Goal: Contribute content: Add original content to the website for others to see

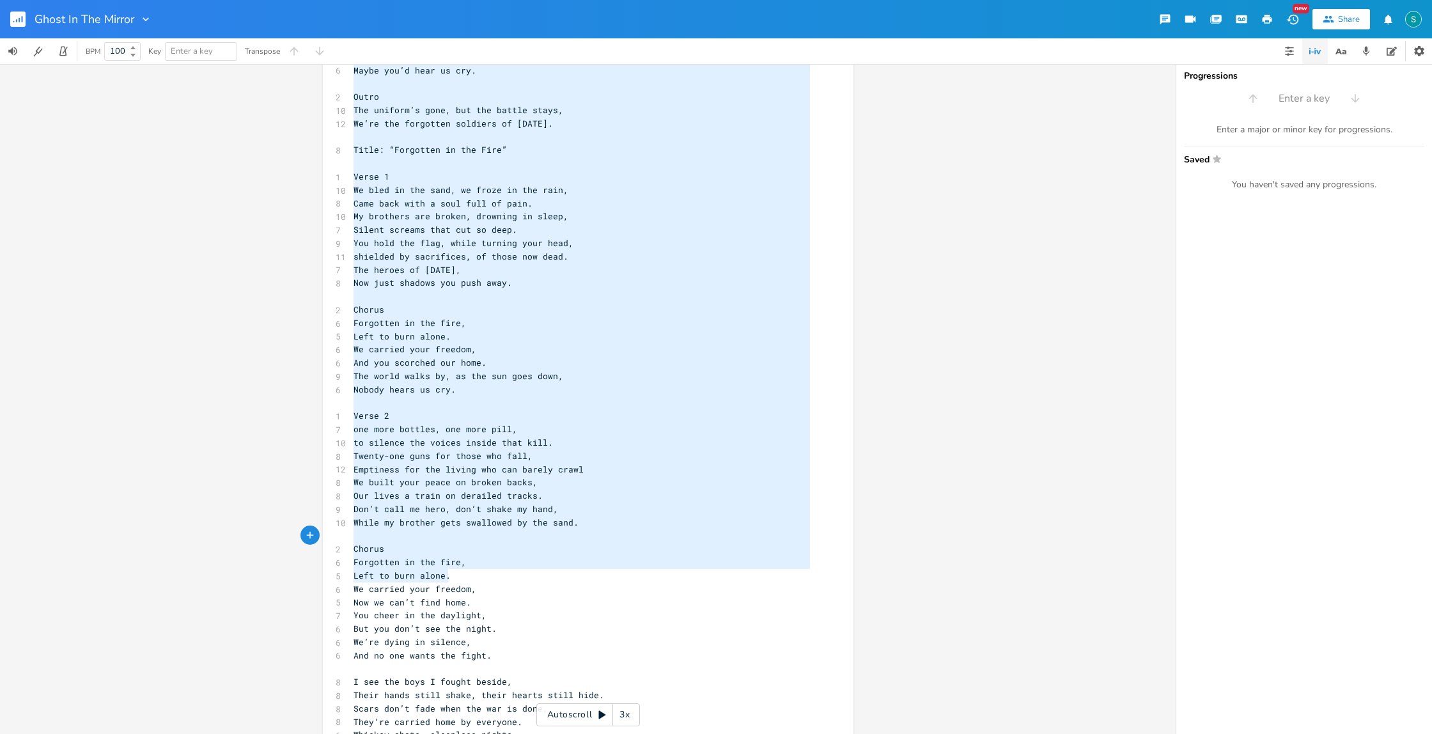
scroll to position [815, 0]
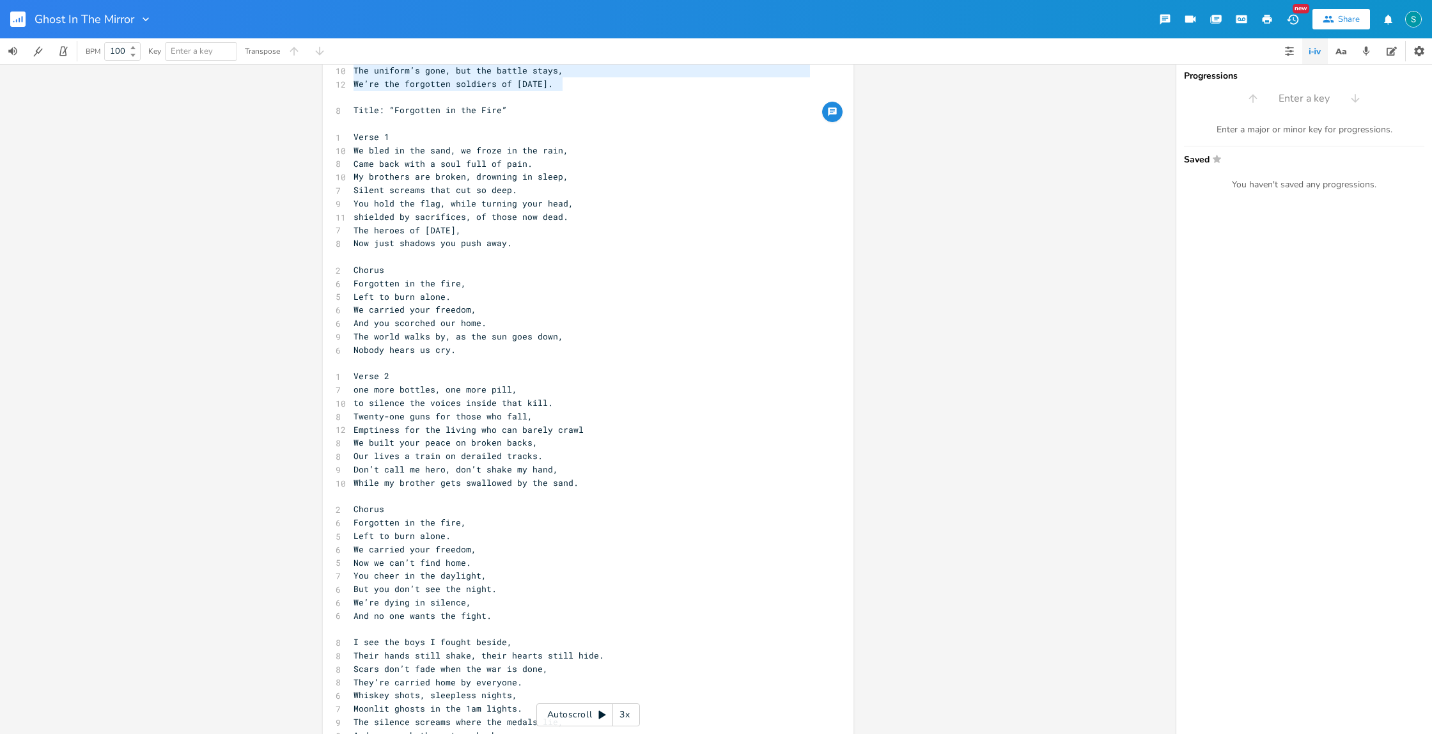
type textarea "Lorem 6 I dol sit amet C adipis elitse, Doeiu tempo incid utlab, etdol magnaa e…"
drag, startPoint x: 348, startPoint y: 184, endPoint x: 579, endPoint y: 90, distance: 250.0
click at [579, 90] on div "[Verse 1] ​ 4 No choice but to ​ 10 The anger the pain the fear the despair 7 D…" at bounding box center [582, 116] width 462 height 1675
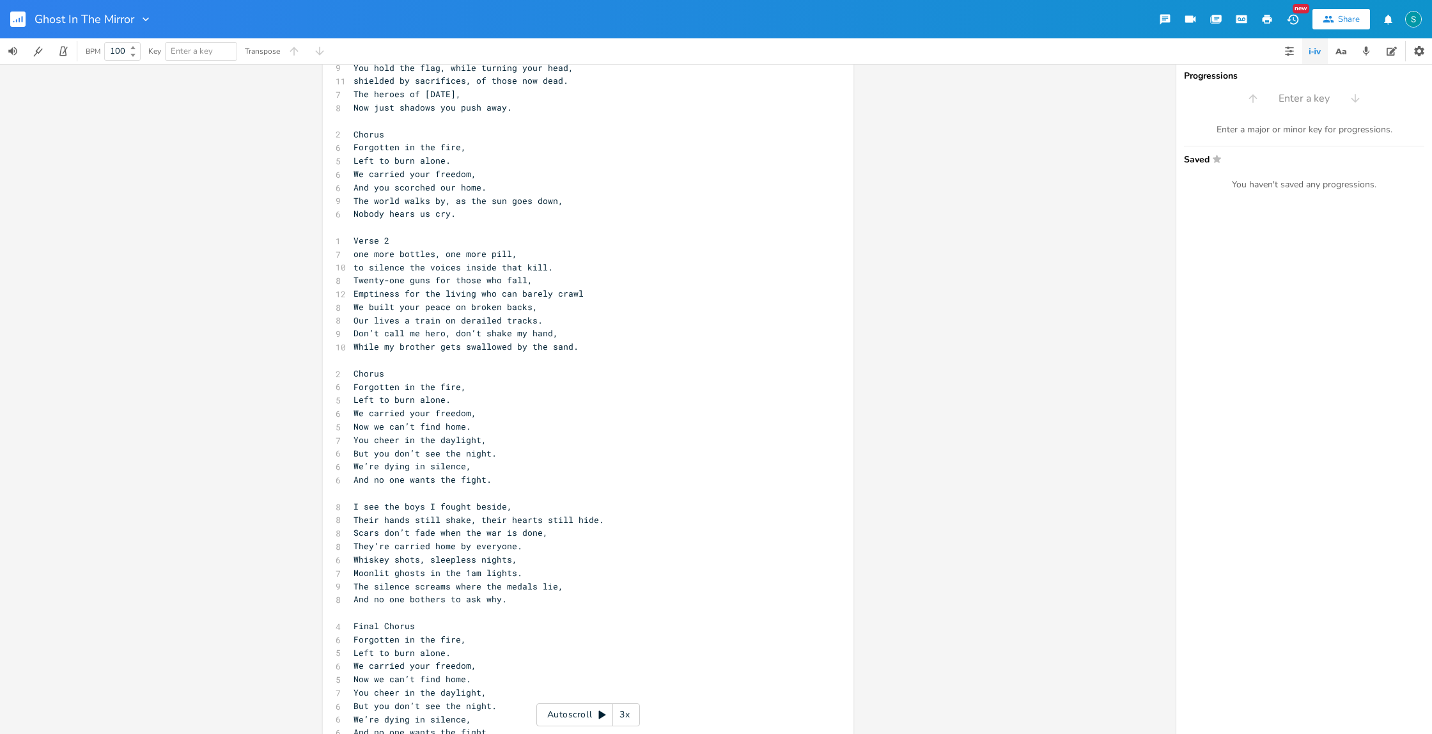
scroll to position [269, 0]
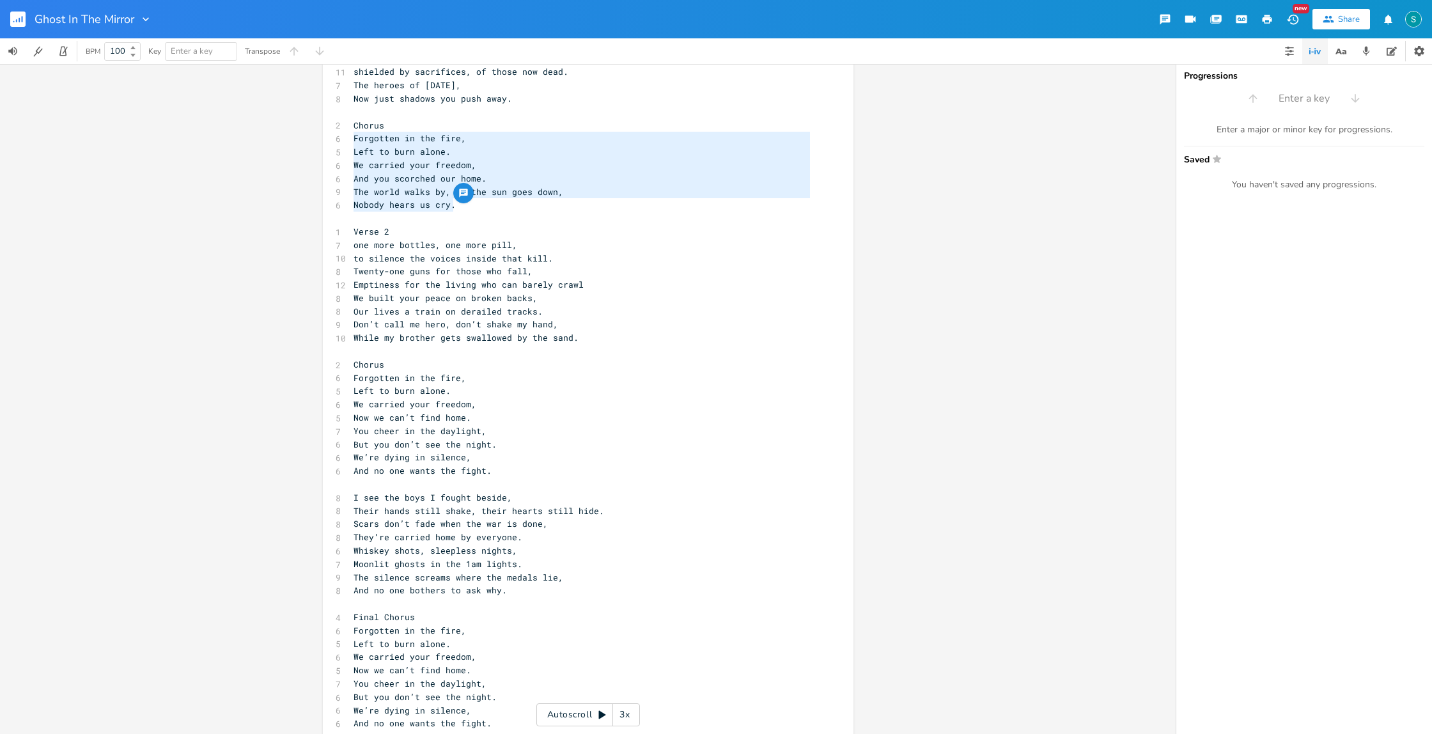
type textarea "Chorus Forgotten in the fire, Left to burn alone. We carried your freedom, And …"
drag, startPoint x: 456, startPoint y: 206, endPoint x: 339, endPoint y: 125, distance: 141.5
click at [339, 125] on div "Chorus Forgotten in the fire, Left to burn alone. We carried your freedom, And …" at bounding box center [588, 315] width 531 height 1025
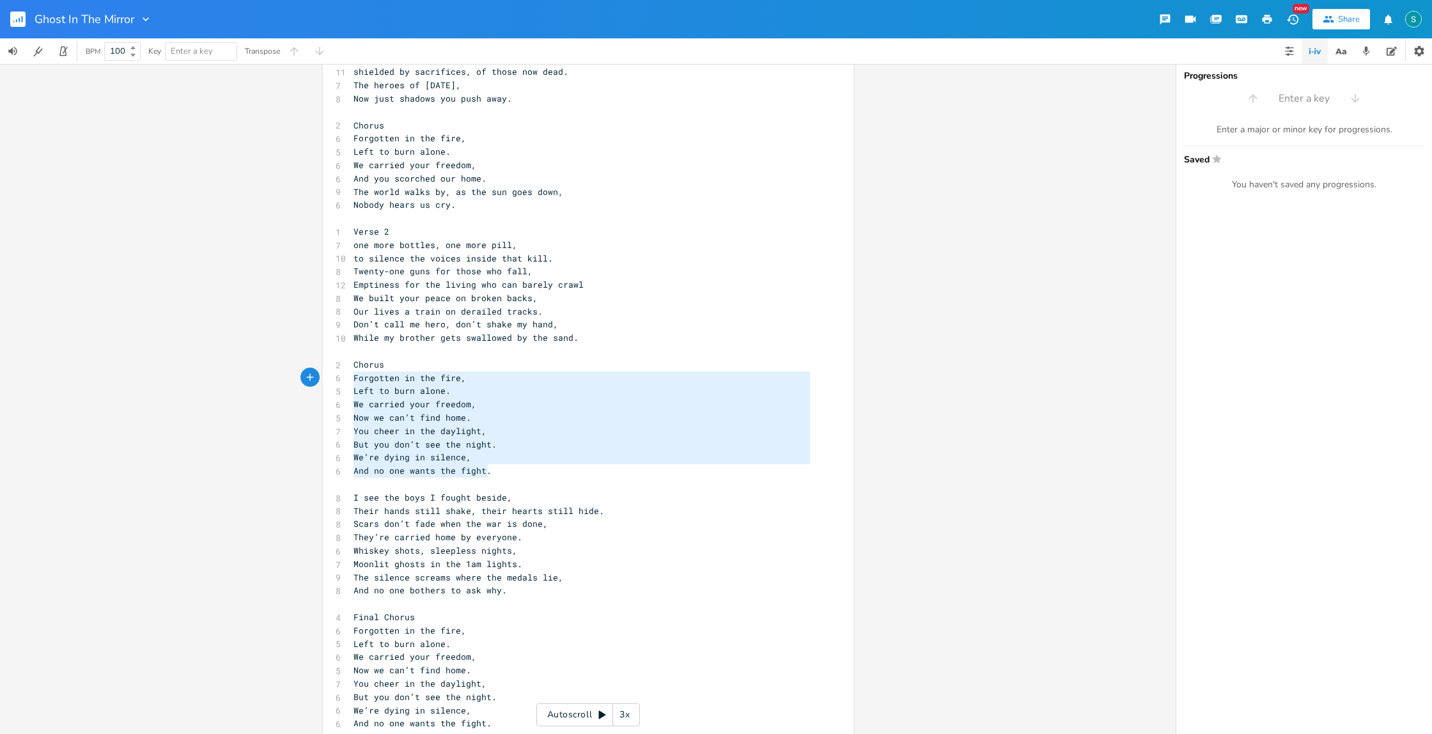
type textarea "Chorus Forgotten in the fire, Left to burn alone. We carried your freedom, Now …"
drag, startPoint x: 492, startPoint y: 471, endPoint x: 329, endPoint y: 368, distance: 192.8
click at [329, 368] on div "Chorus Forgotten in the fire, Left to burn alone. We carried your freedom, Now …" at bounding box center [588, 315] width 531 height 1025
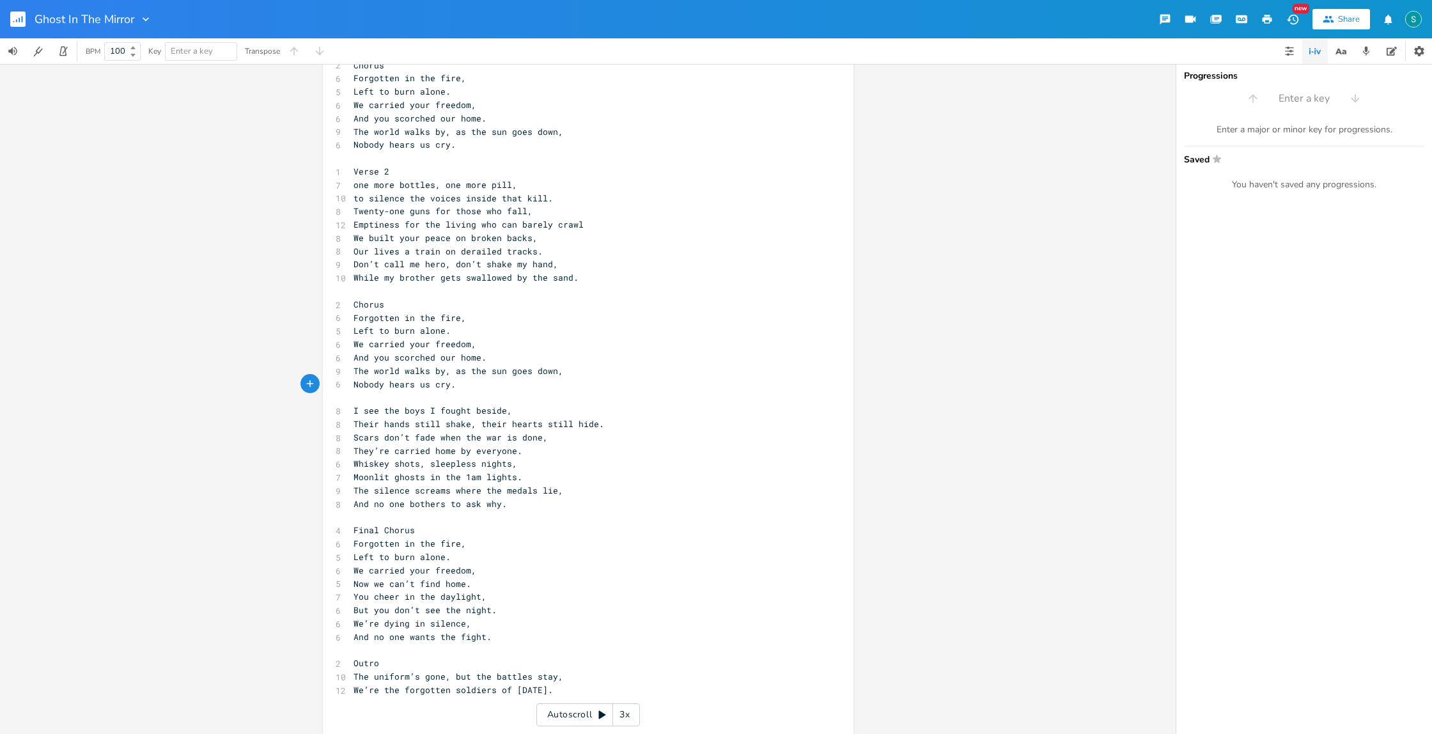
scroll to position [330, 0]
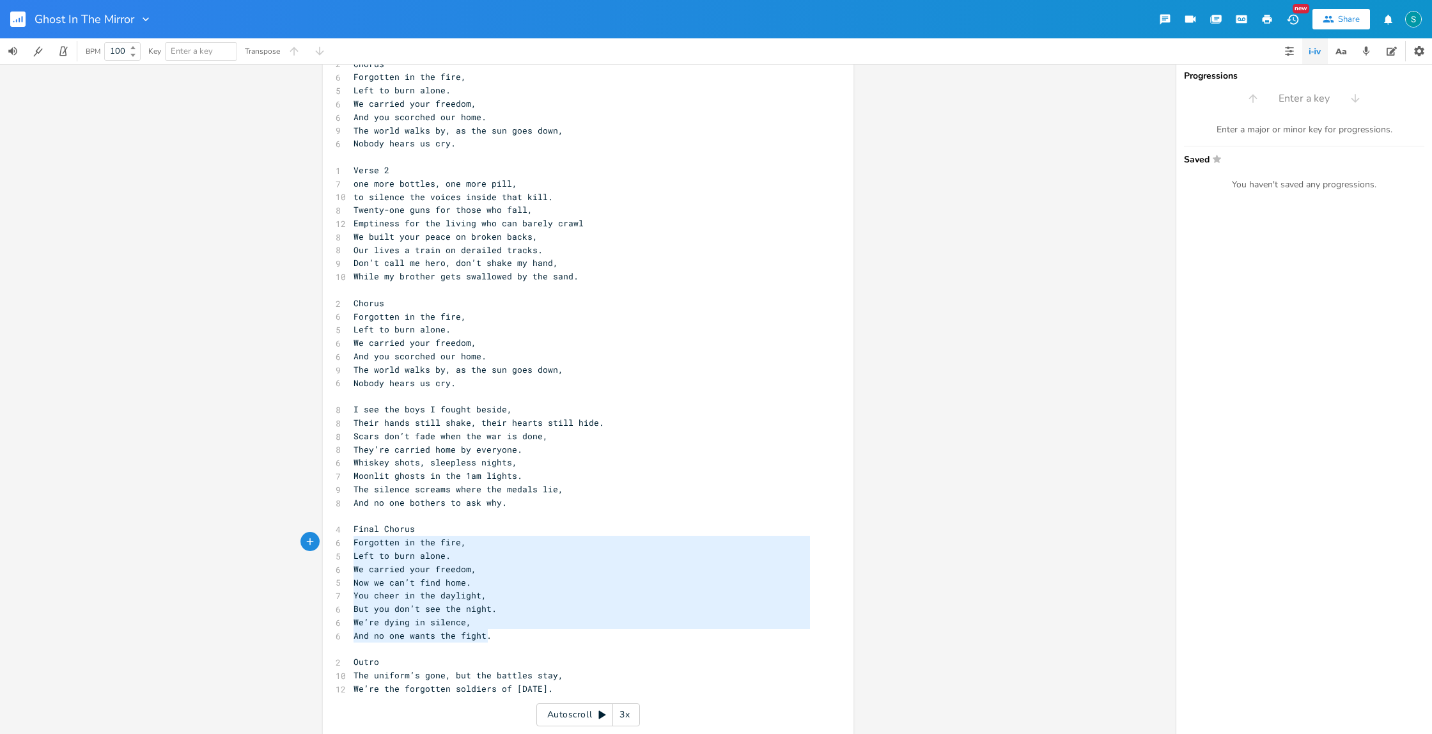
type textarea "Final Chorus Forgotten in the fire, Left to burn alone. We carried your freedom…"
drag, startPoint x: 485, startPoint y: 637, endPoint x: 337, endPoint y: 533, distance: 181.3
click at [337, 533] on div "Final Chorus Forgotten in the fire, Left to burn alone. We carried your freedom…" at bounding box center [588, 241] width 531 height 999
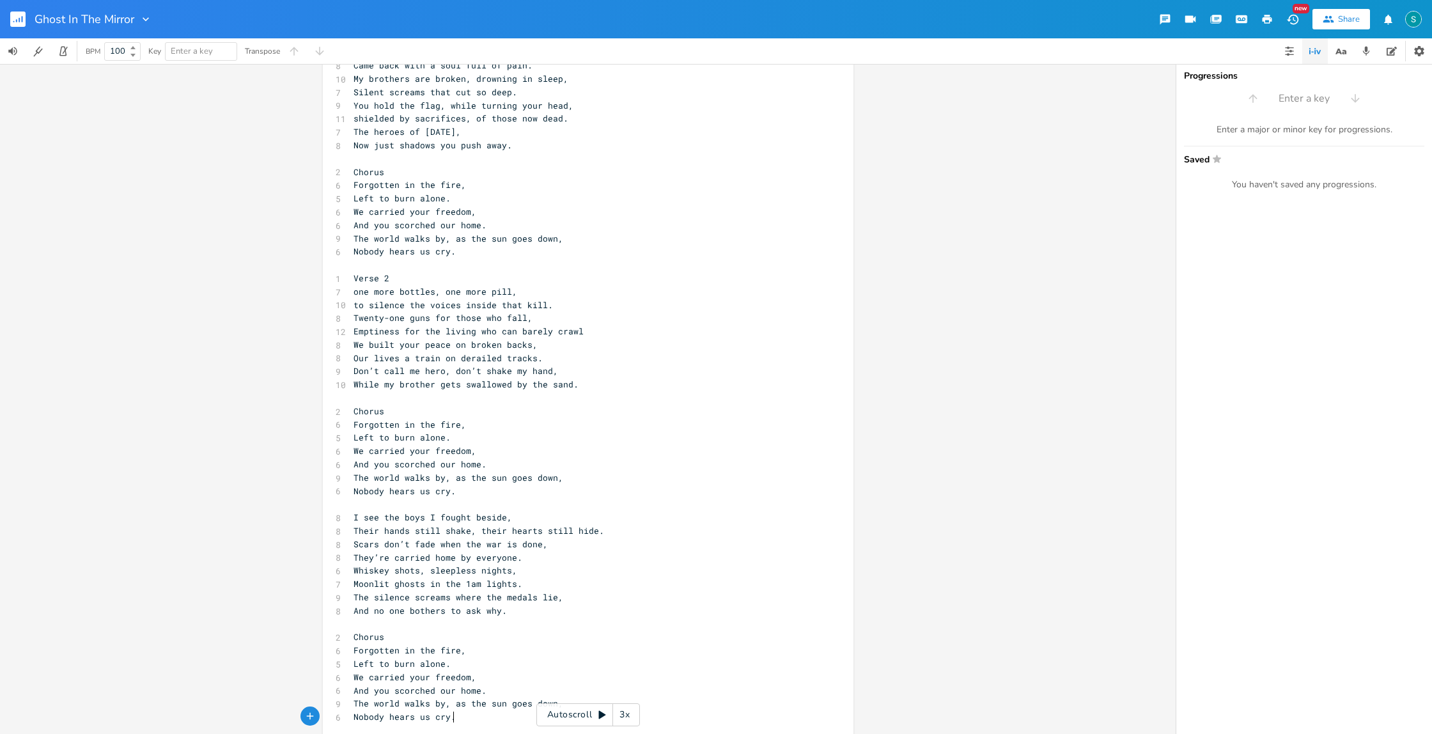
scroll to position [257, 0]
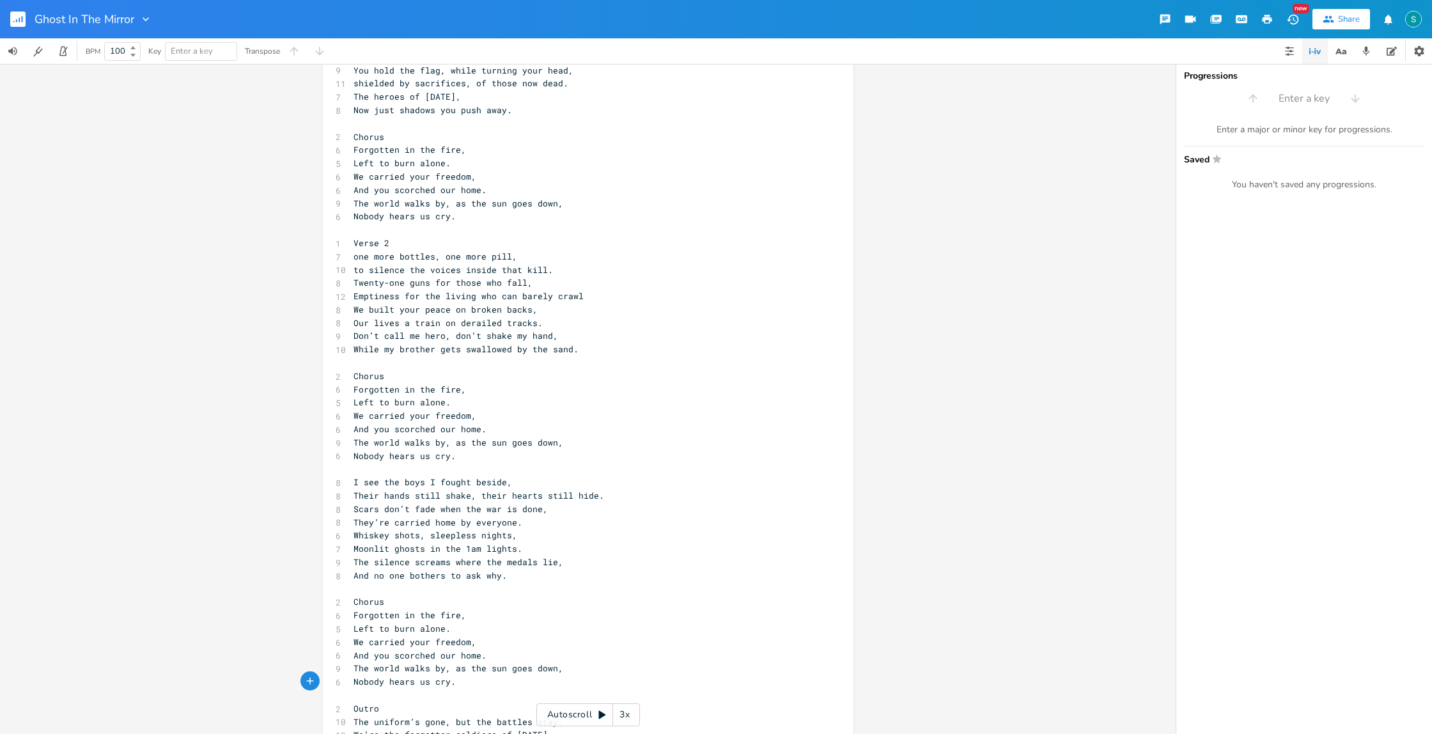
click at [430, 255] on span "one more bottles, one more pill," at bounding box center [436, 257] width 164 height 12
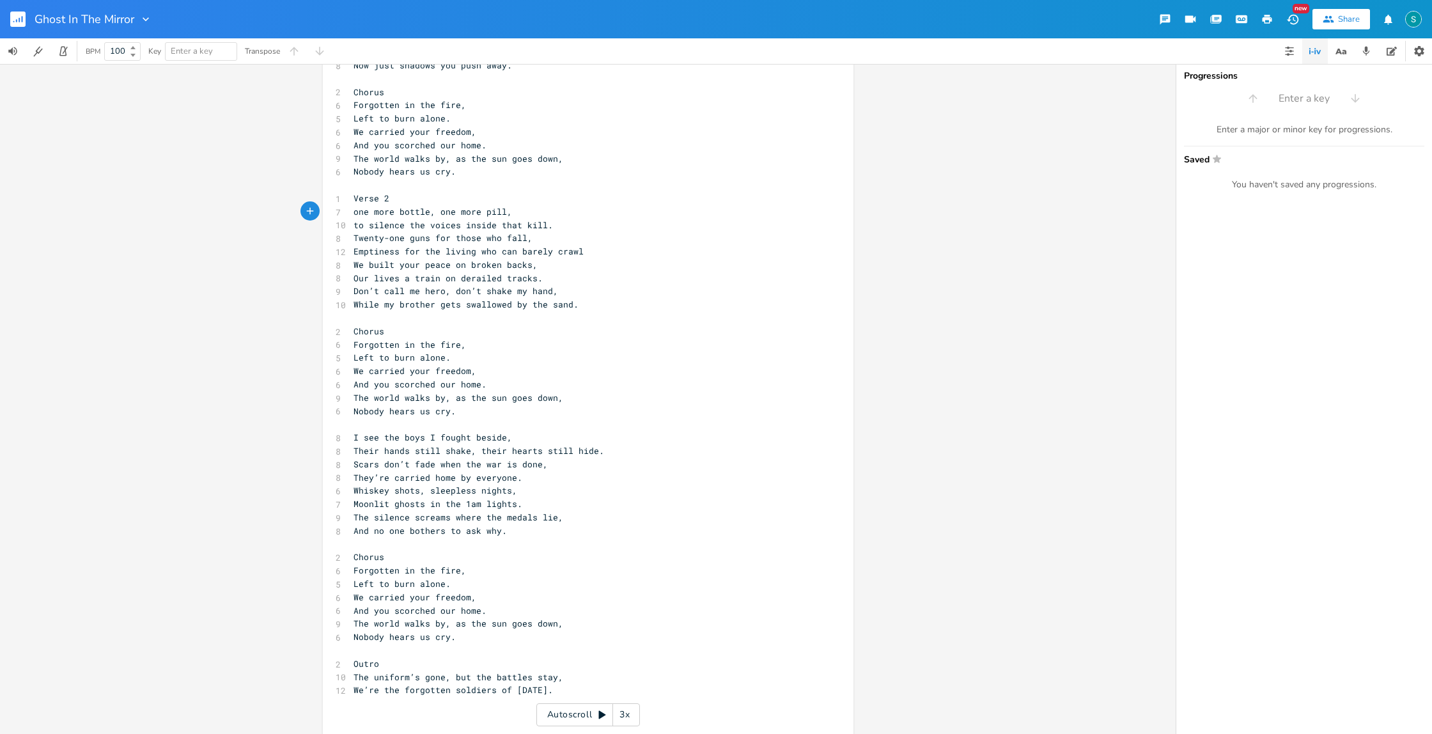
scroll to position [317, 0]
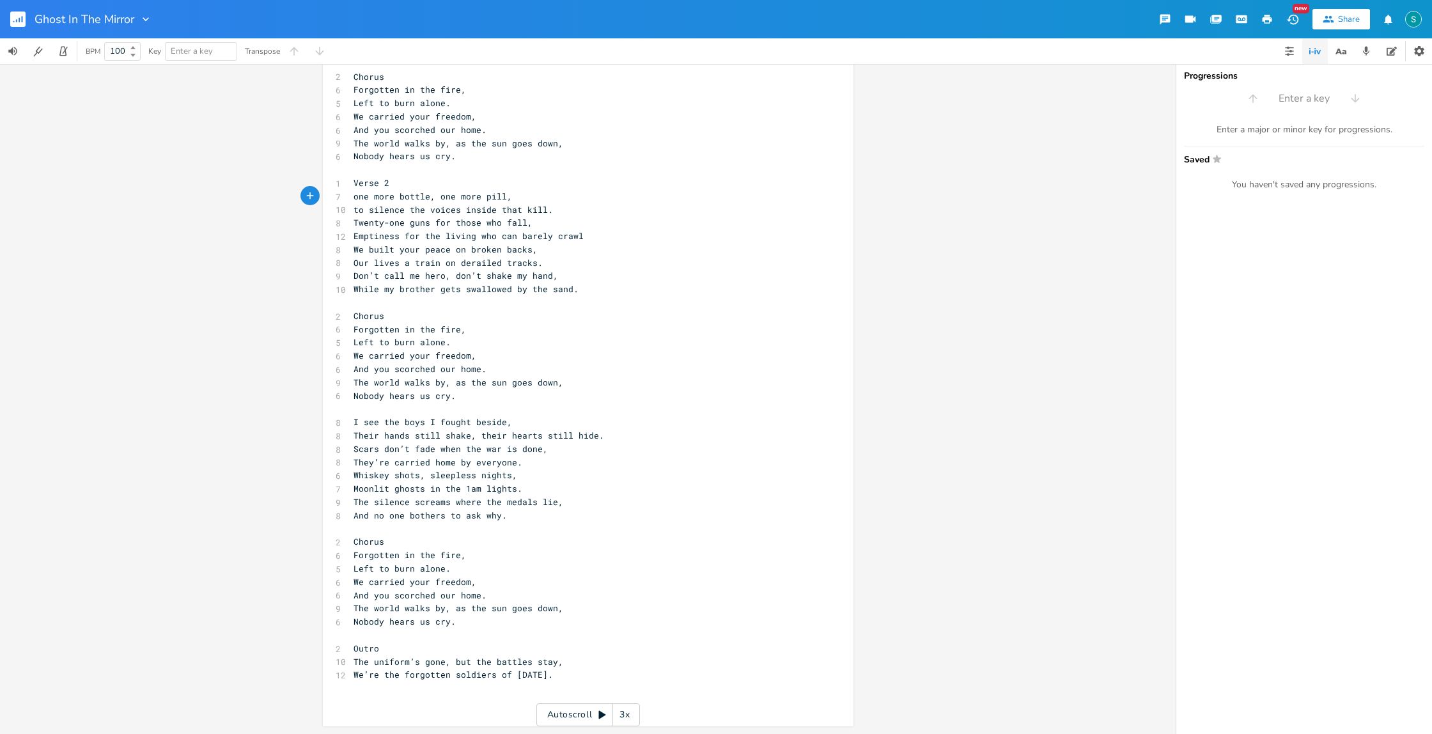
click at [473, 449] on span "Scars don’t fade when the war is done," at bounding box center [451, 449] width 194 height 12
type textarea "carried home by everyone"
drag, startPoint x: 510, startPoint y: 464, endPoint x: 389, endPoint y: 463, distance: 120.2
click at [389, 463] on span "They’re carried home by everyone." at bounding box center [438, 462] width 169 height 12
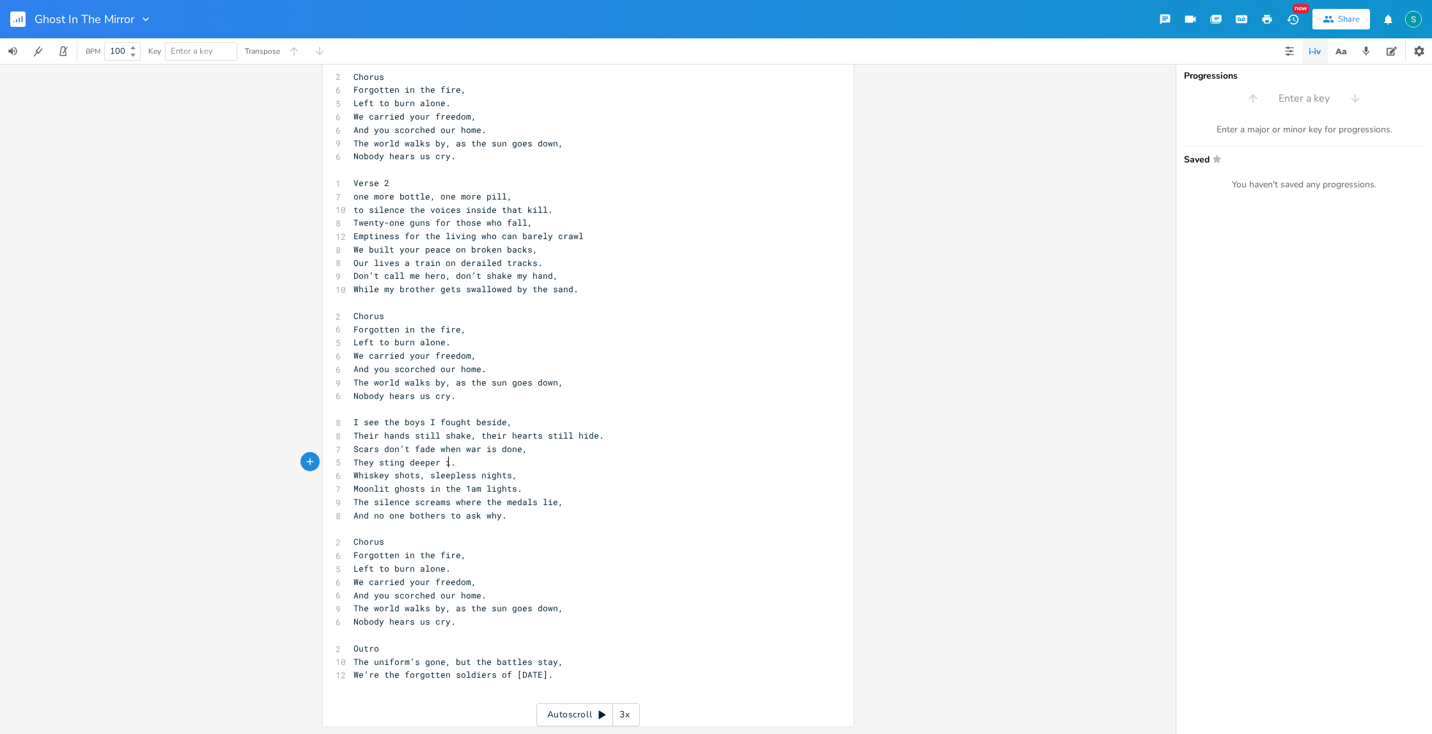
type textarea "sting deeper if"
type textarea "even thogh"
type textarea "ugh yo're"
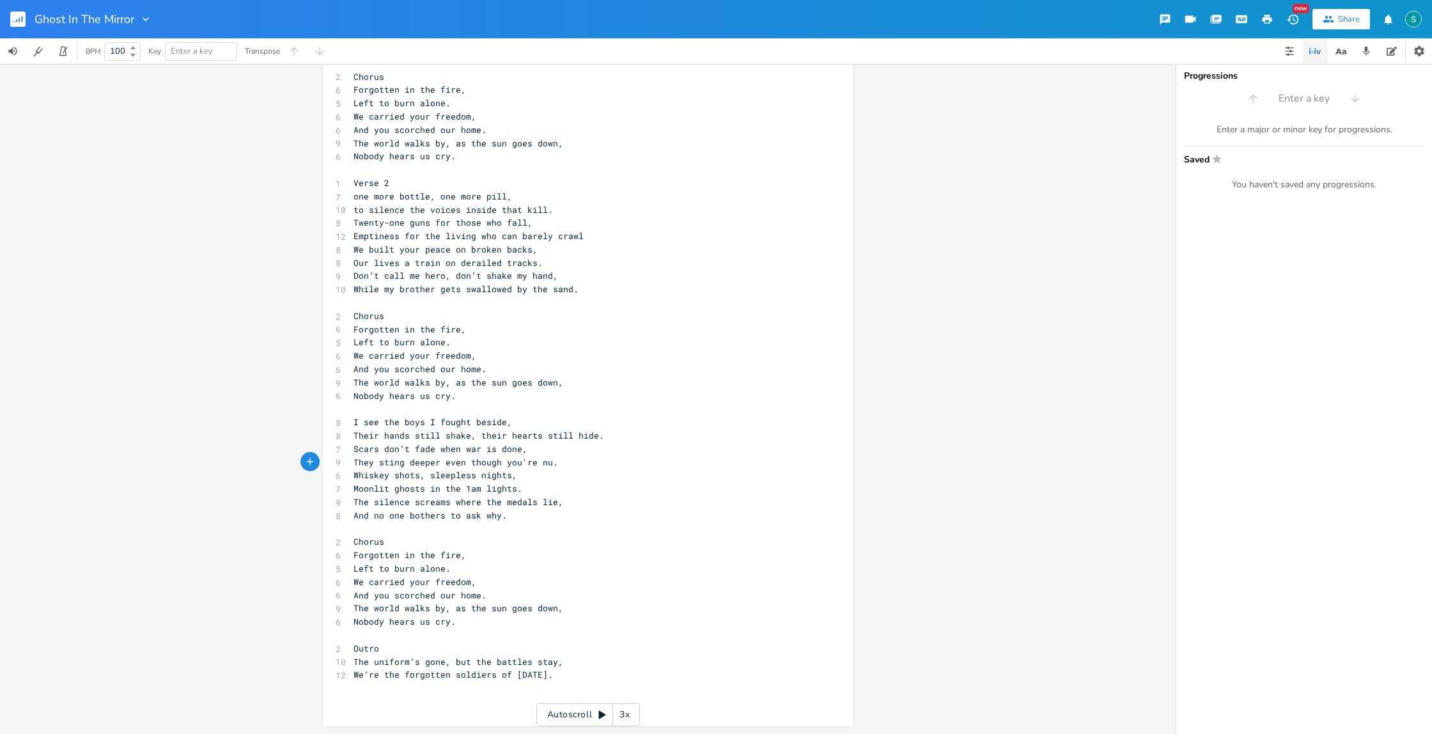
type textarea "u're numb"
click at [426, 474] on span "Whiskey shots, sleepless nights," at bounding box center [436, 475] width 164 height 12
type textarea "and"
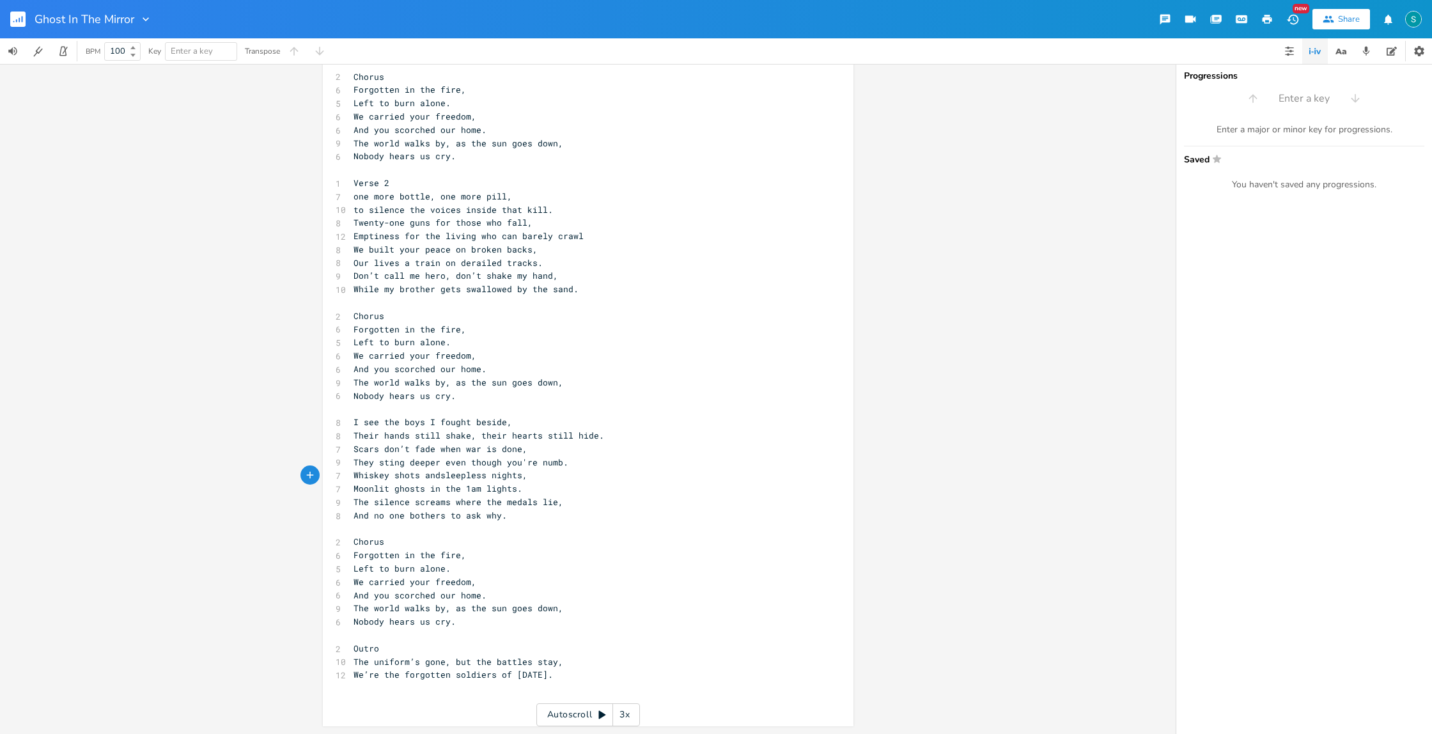
scroll to position [0, 18]
click at [436, 476] on span "Whiskey shots and sleepless nights," at bounding box center [443, 475] width 179 height 12
type textarea "n"
type textarea "The"
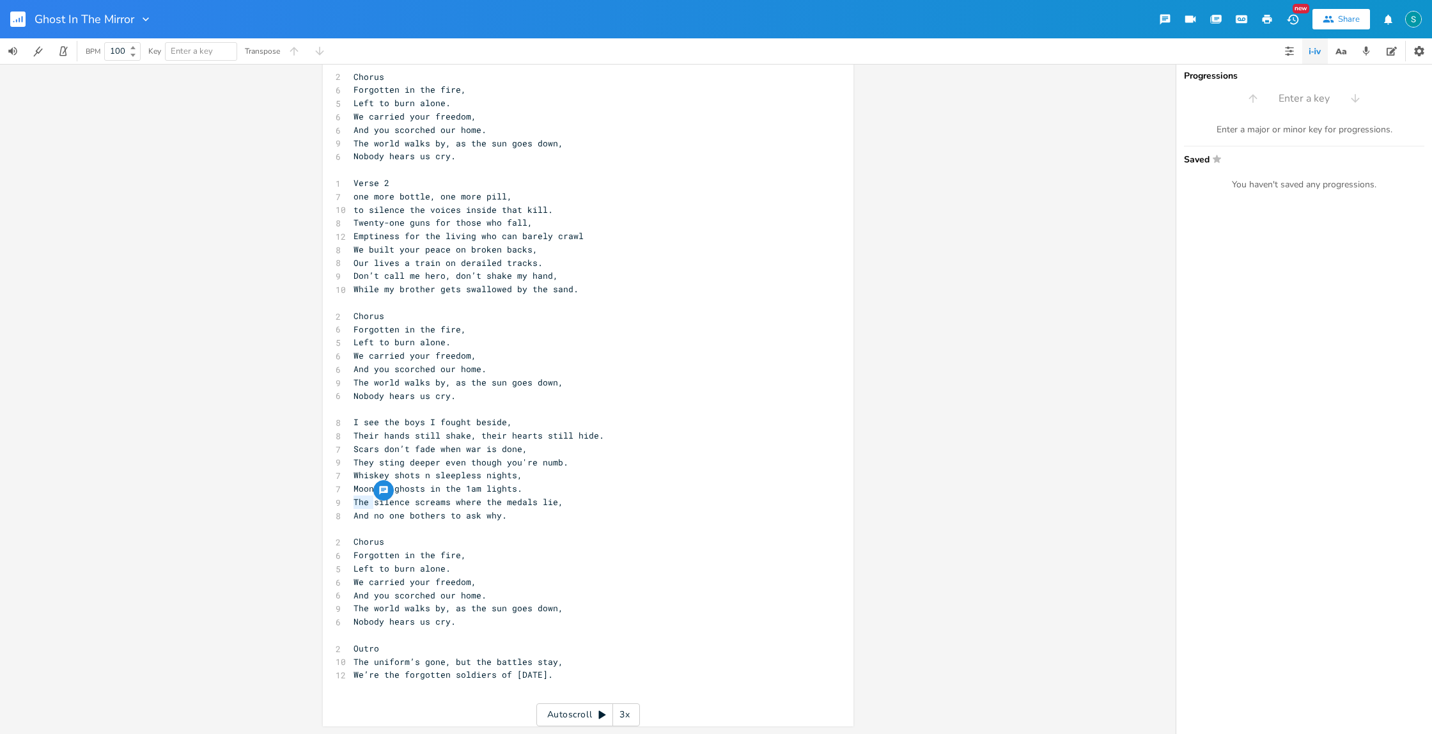
drag, startPoint x: 371, startPoint y: 503, endPoint x: 351, endPoint y: 503, distance: 19.8
click at [354, 503] on span "The silence screams where the medals lie," at bounding box center [459, 502] width 210 height 12
type textarea "S"
click at [384, 501] on span "Silence screams where the medals lie," at bounding box center [448, 502] width 189 height 12
type textarea "t"
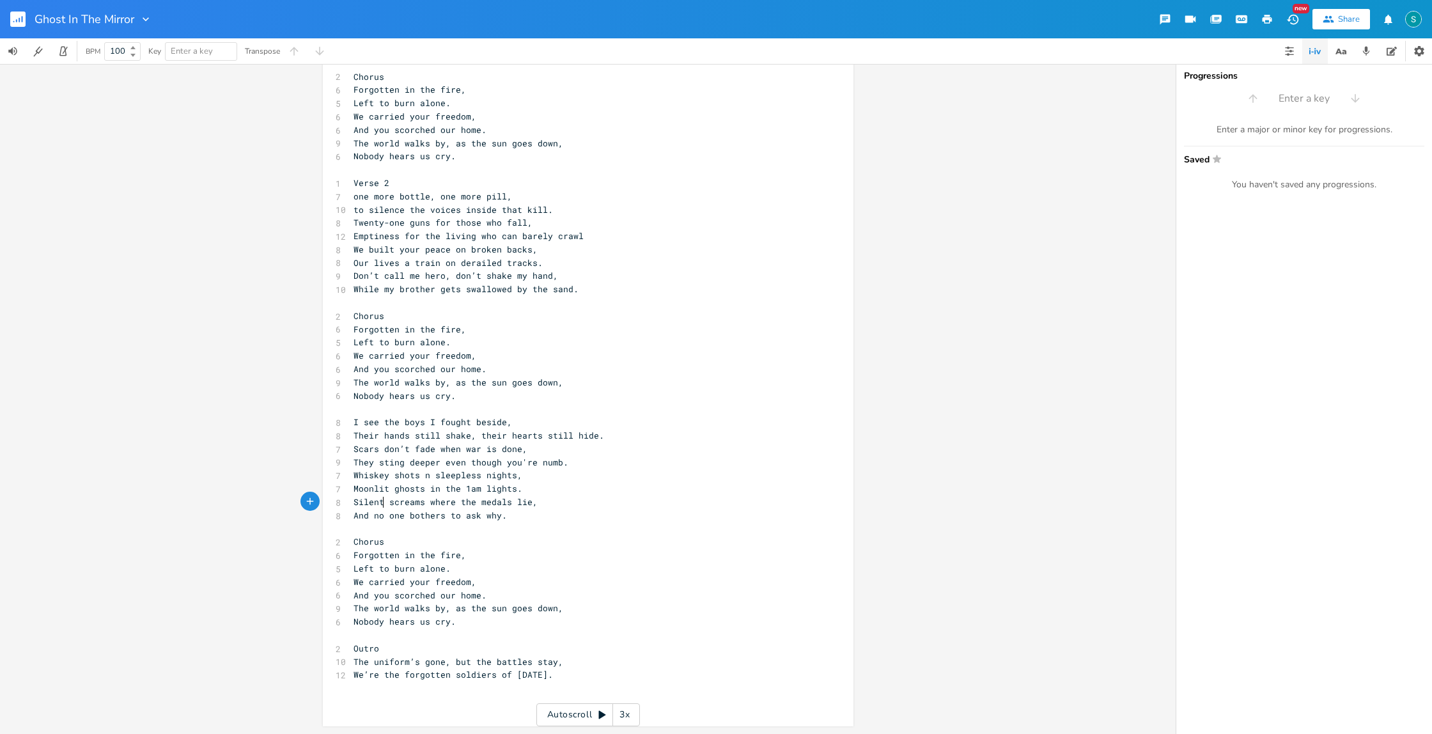
scroll to position [0, 3]
click at [465, 608] on span "The world walks by, as the sun goes down," at bounding box center [459, 608] width 210 height 12
click at [545, 609] on pre "The world walks by, the sun goes down," at bounding box center [582, 608] width 462 height 13
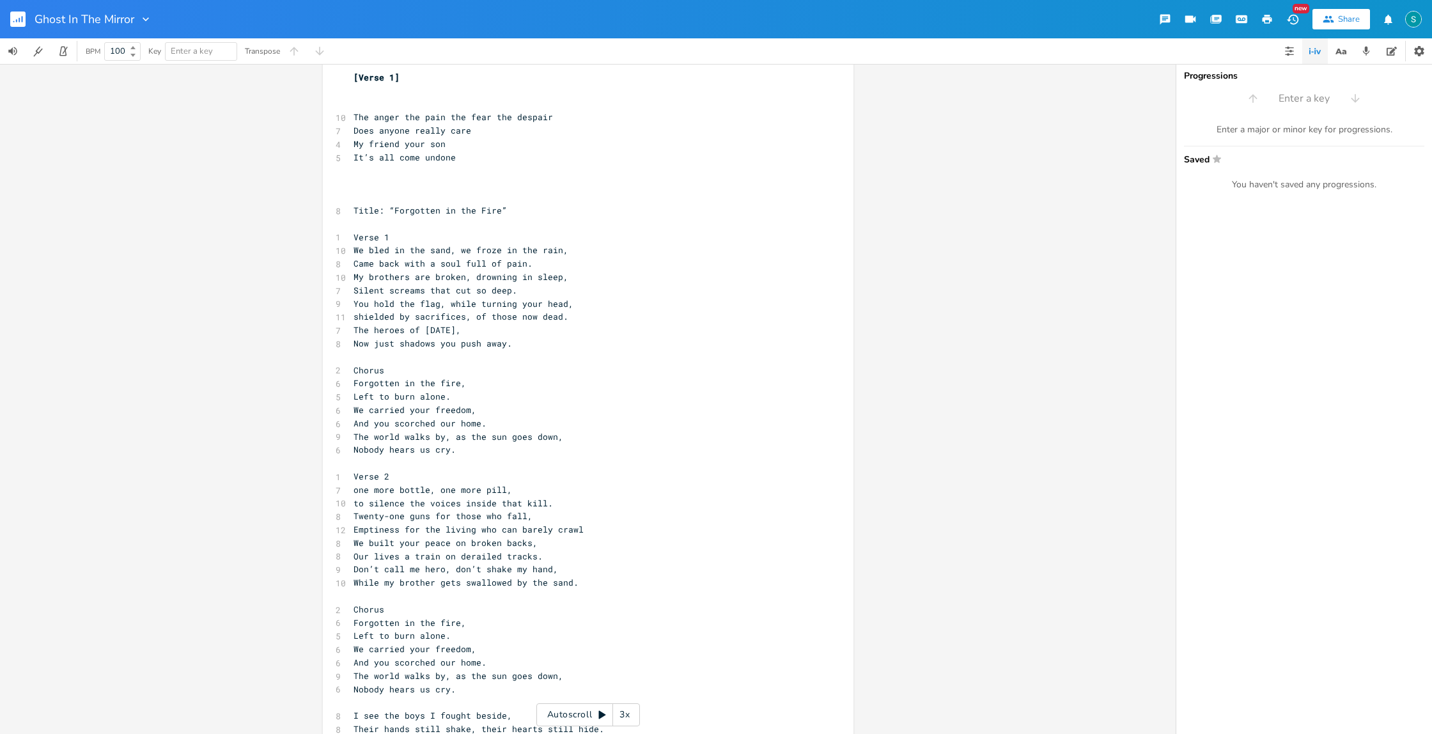
scroll to position [0, 0]
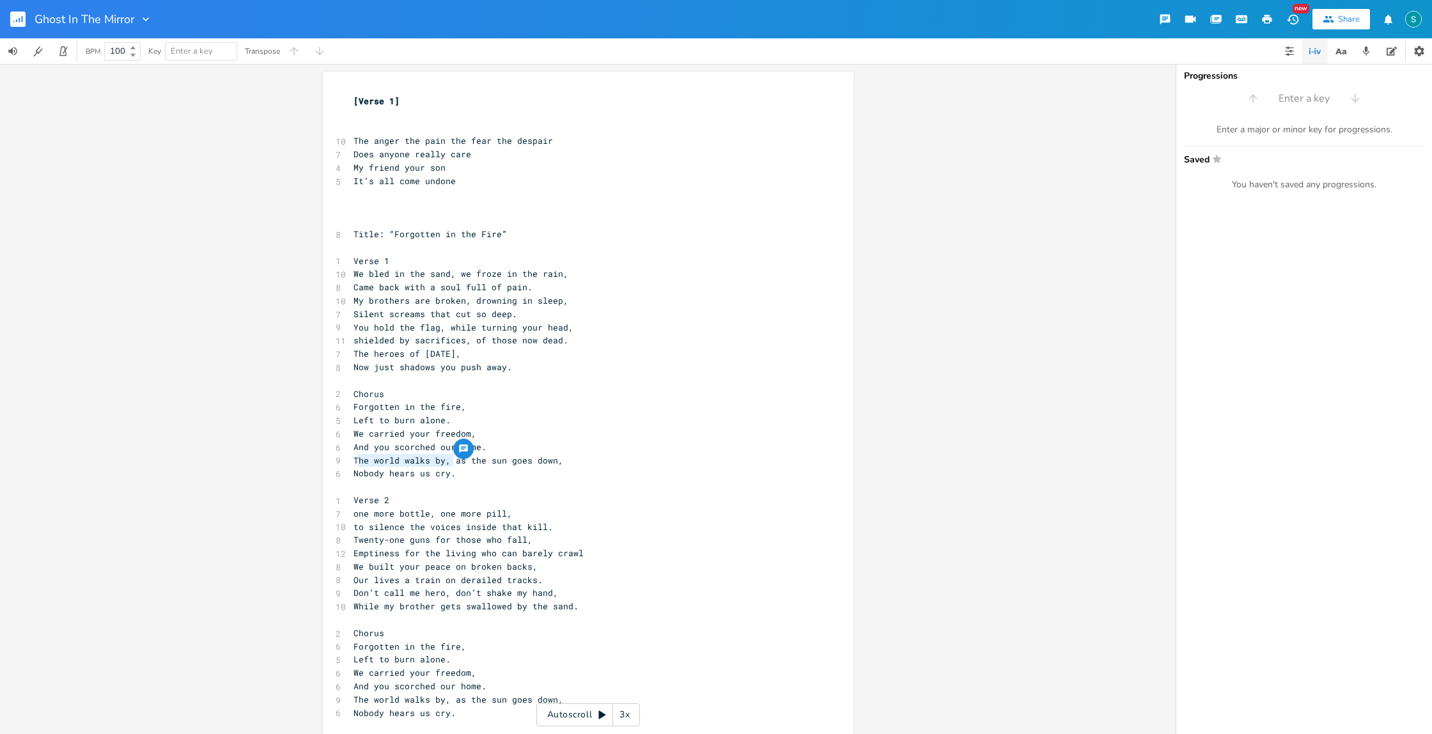
type textarea "The world walks by,"
drag, startPoint x: 450, startPoint y: 462, endPoint x: 350, endPoint y: 463, distance: 99.7
click at [354, 463] on span "The world walks by, as the sun goes down," at bounding box center [459, 461] width 210 height 12
click at [464, 462] on pre "as the sun goes down," at bounding box center [582, 460] width 462 height 13
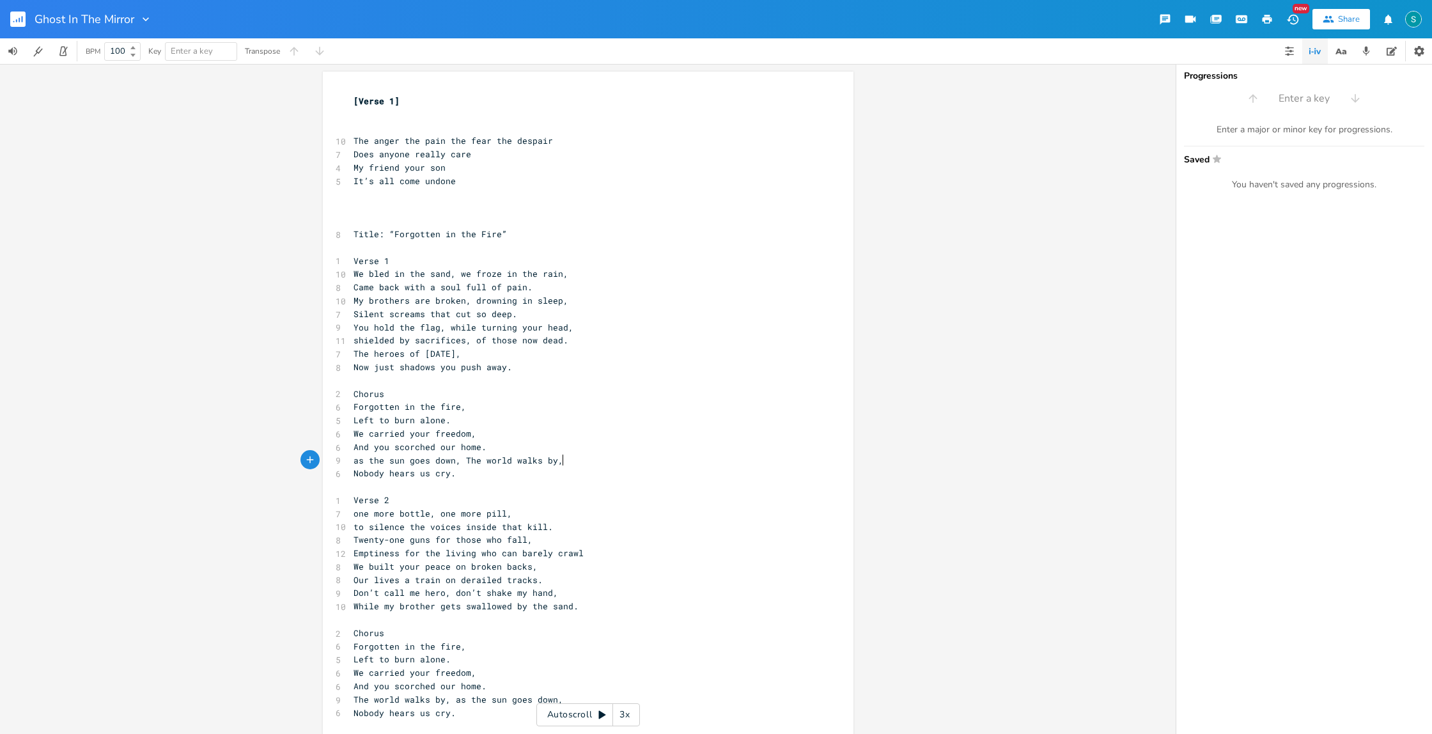
click at [465, 460] on span "as the sun goes down, The world walks by," at bounding box center [459, 461] width 210 height 12
type textarea "t"
click at [354, 460] on span "as the sun goes down, the world walks by," at bounding box center [459, 461] width 210 height 12
click at [367, 460] on span "as the sun goes down, the world walks by," at bounding box center [459, 461] width 210 height 12
type textarea "T"
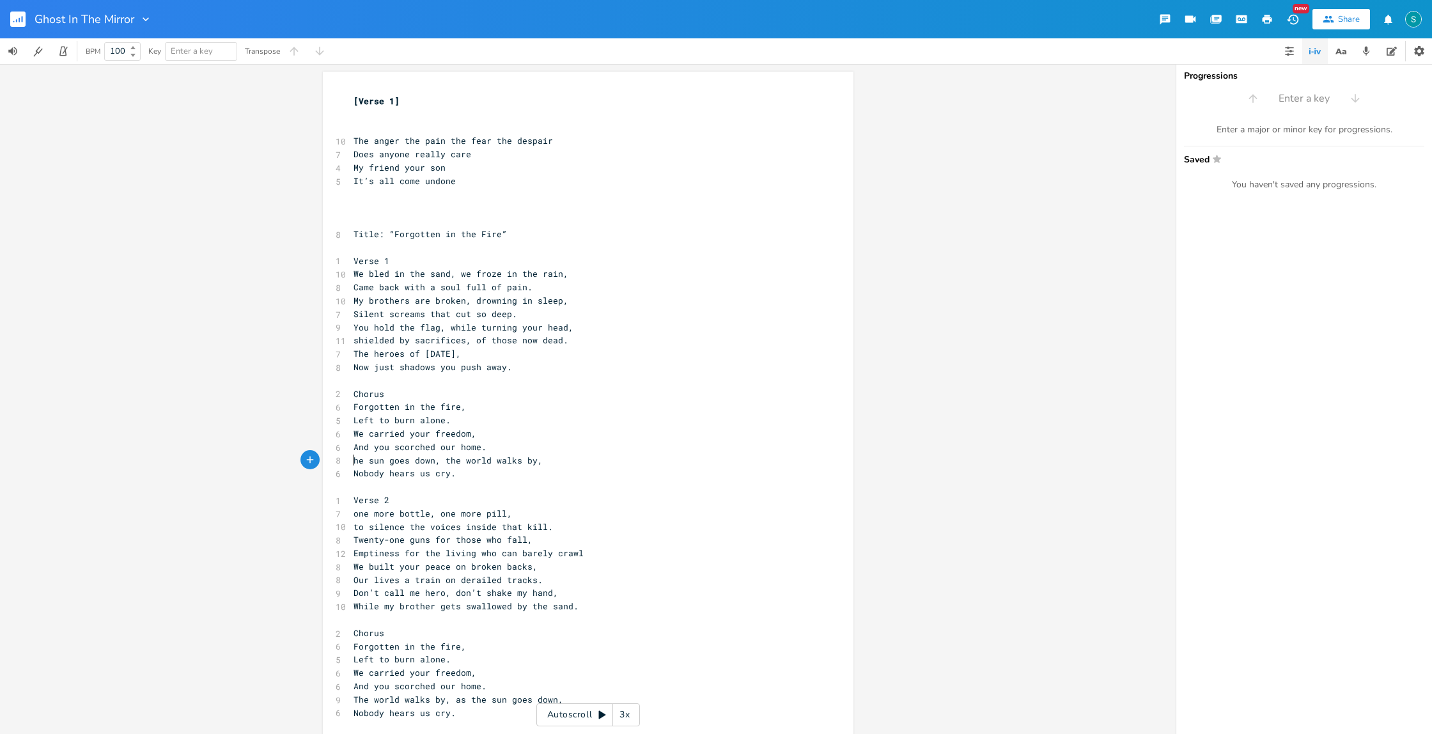
scroll to position [0, 4]
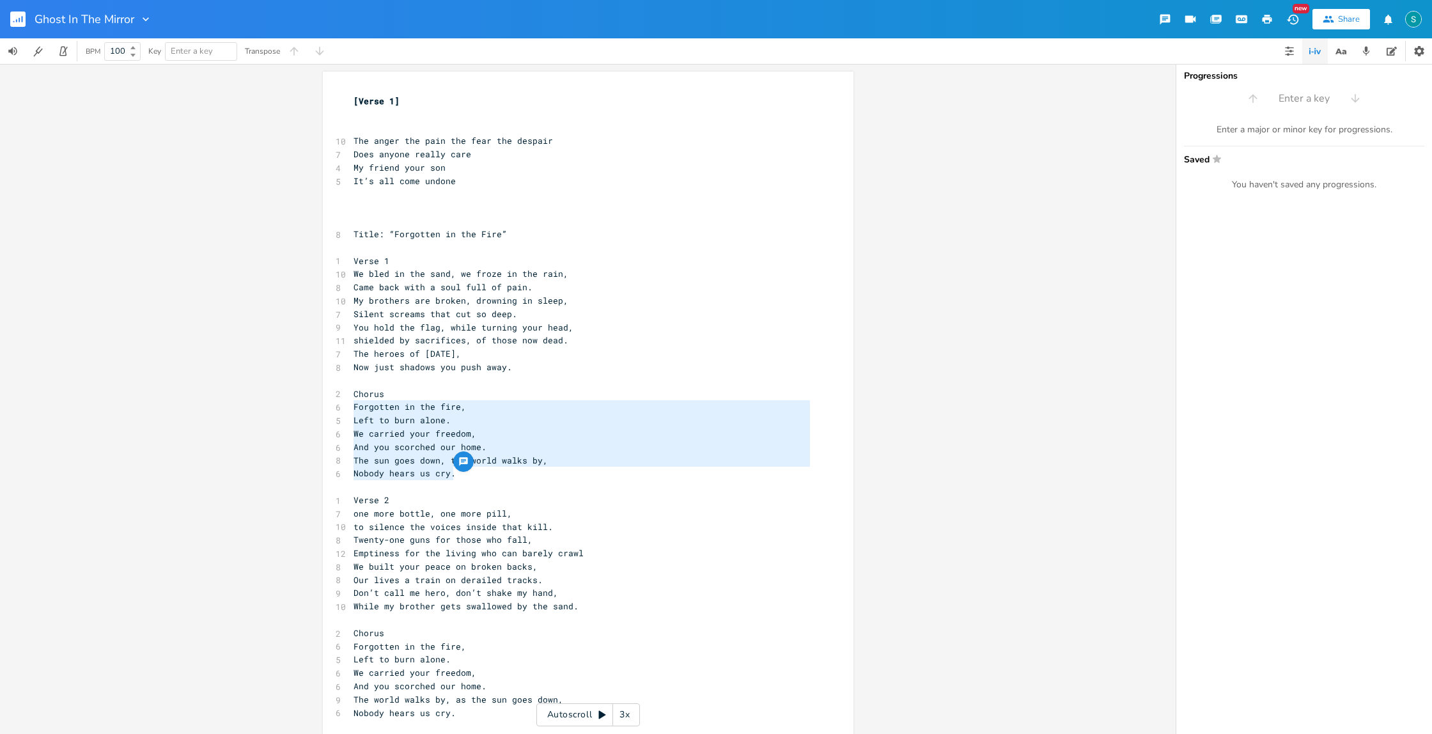
type textarea "Chorus Forgotten in the fire, Left to burn alone. We carried your freedom, And …"
drag, startPoint x: 455, startPoint y: 476, endPoint x: 345, endPoint y: 397, distance: 135.2
click at [345, 397] on div "Chorus Forgotten in the fire, Left to burn alone. We carried your freedom, And …" at bounding box center [588, 558] width 531 height 972
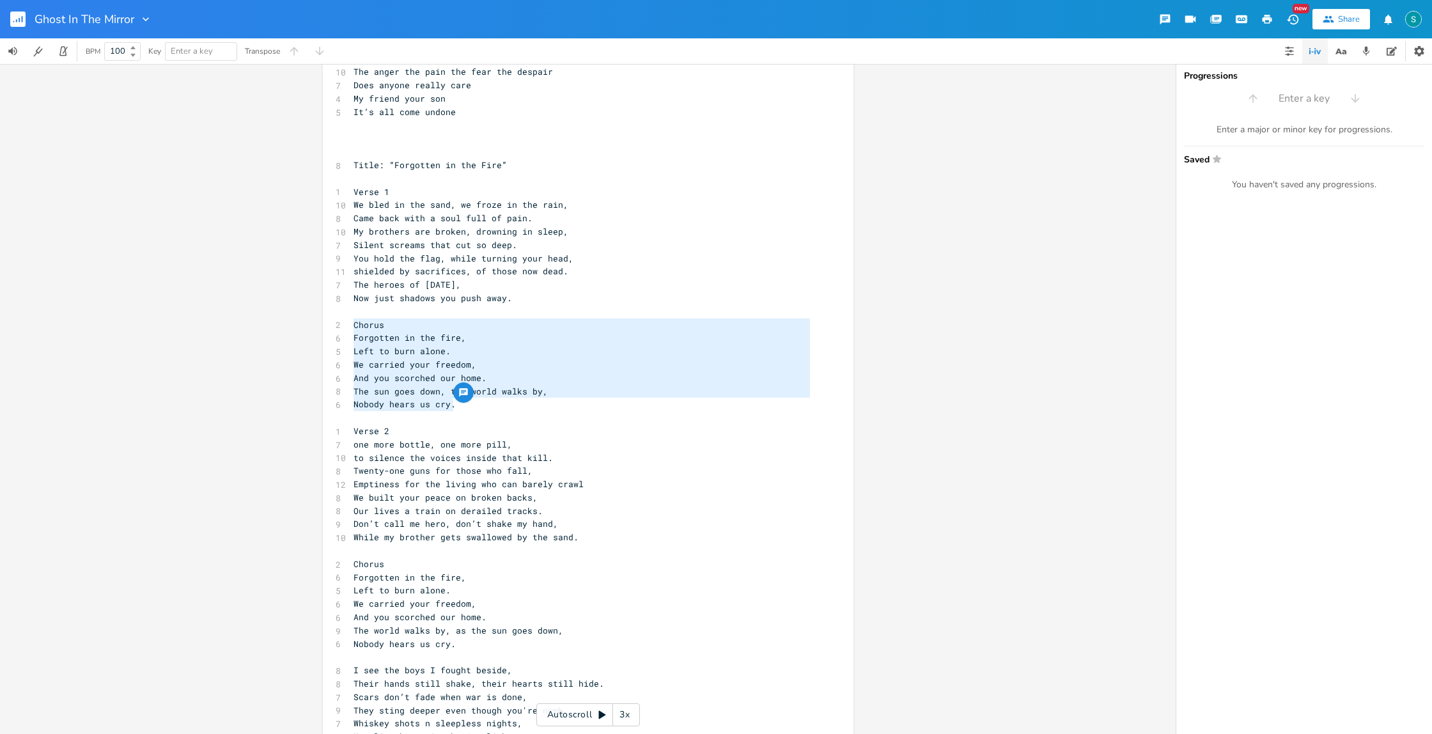
scroll to position [121, 0]
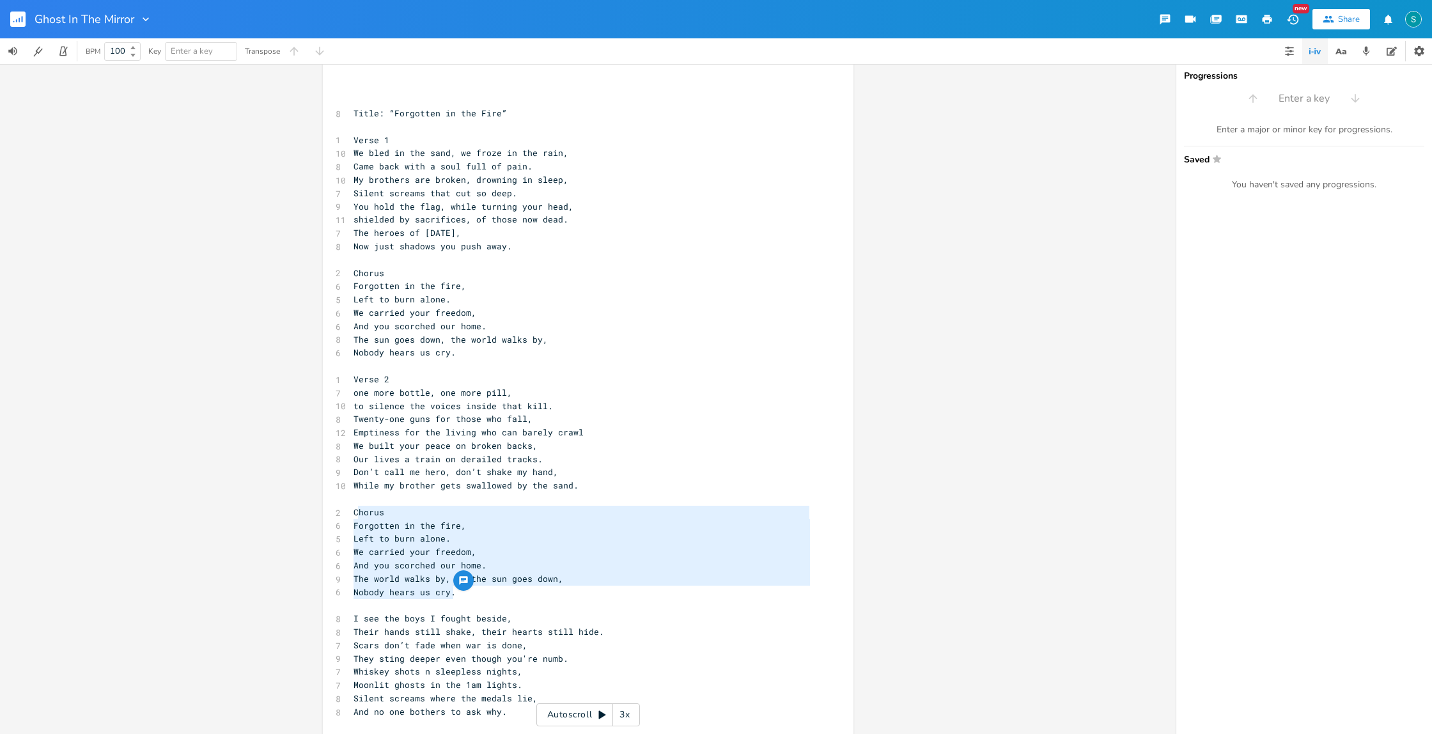
drag, startPoint x: 458, startPoint y: 596, endPoint x: 354, endPoint y: 518, distance: 130.0
click at [354, 518] on div "[Verse 1] ​ ​ 10 The anger the pain the fear the despair 7 Does anyone really c…" at bounding box center [582, 439] width 462 height 931
type textarea "horus Forgotten in the fire, Left to burn alone. We carried your freedom, And y…"
click at [448, 597] on pre "Nobody hears us cry." at bounding box center [582, 592] width 462 height 13
type textarea "Chorus Forgotten in the fire, Left to burn alone. We carried your freedom, And …"
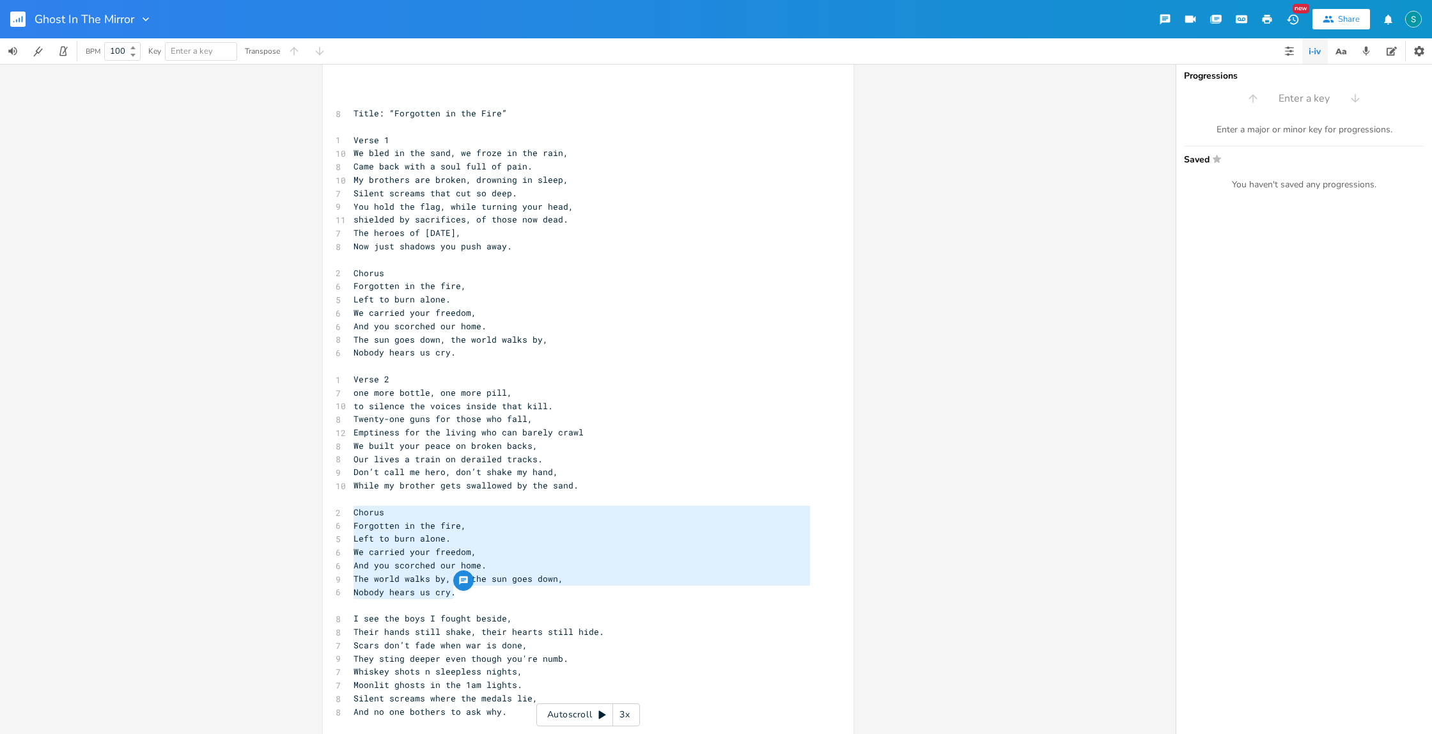
drag, startPoint x: 449, startPoint y: 592, endPoint x: 339, endPoint y: 515, distance: 135.0
click at [339, 515] on div "Chorus Forgotten in the fire, Left to burn alone. We carried your freedom, And …" at bounding box center [588, 437] width 531 height 972
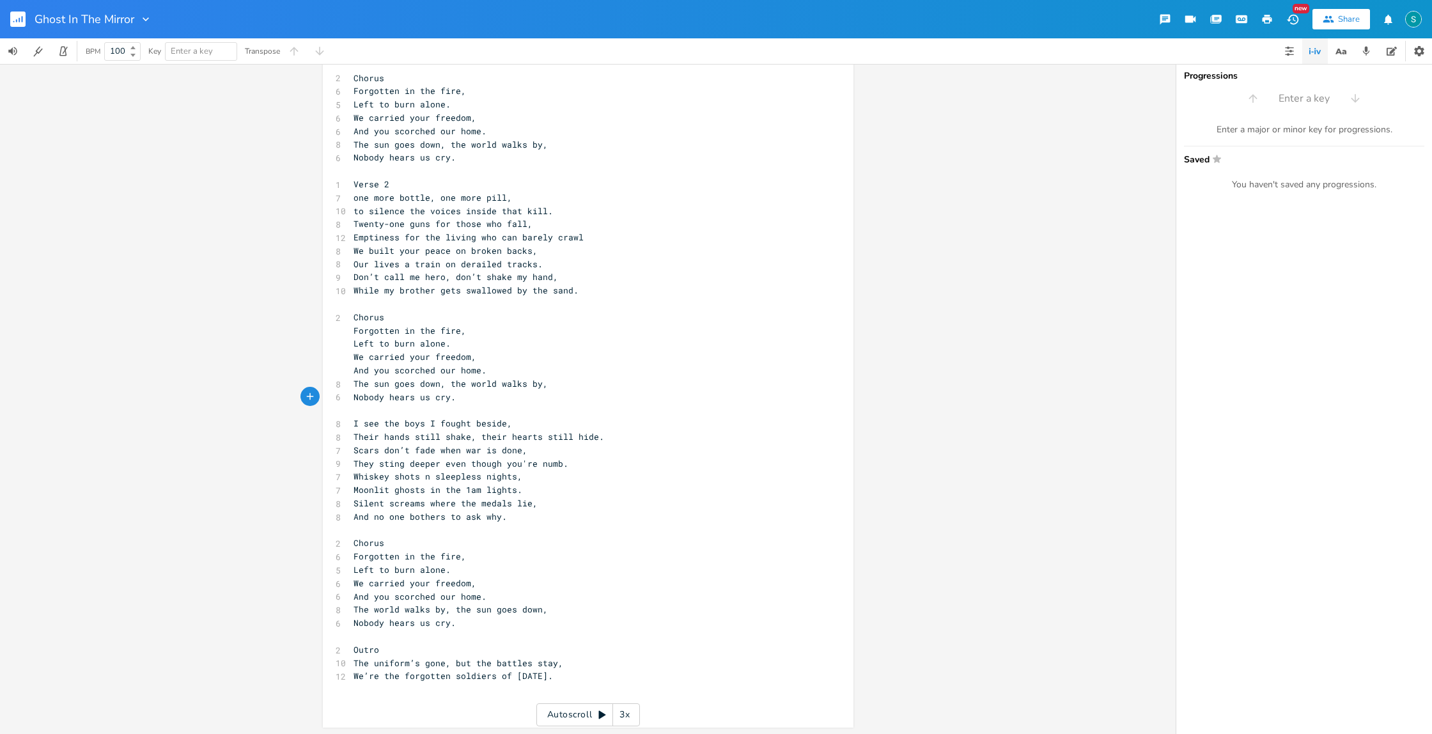
scroll to position [317, 0]
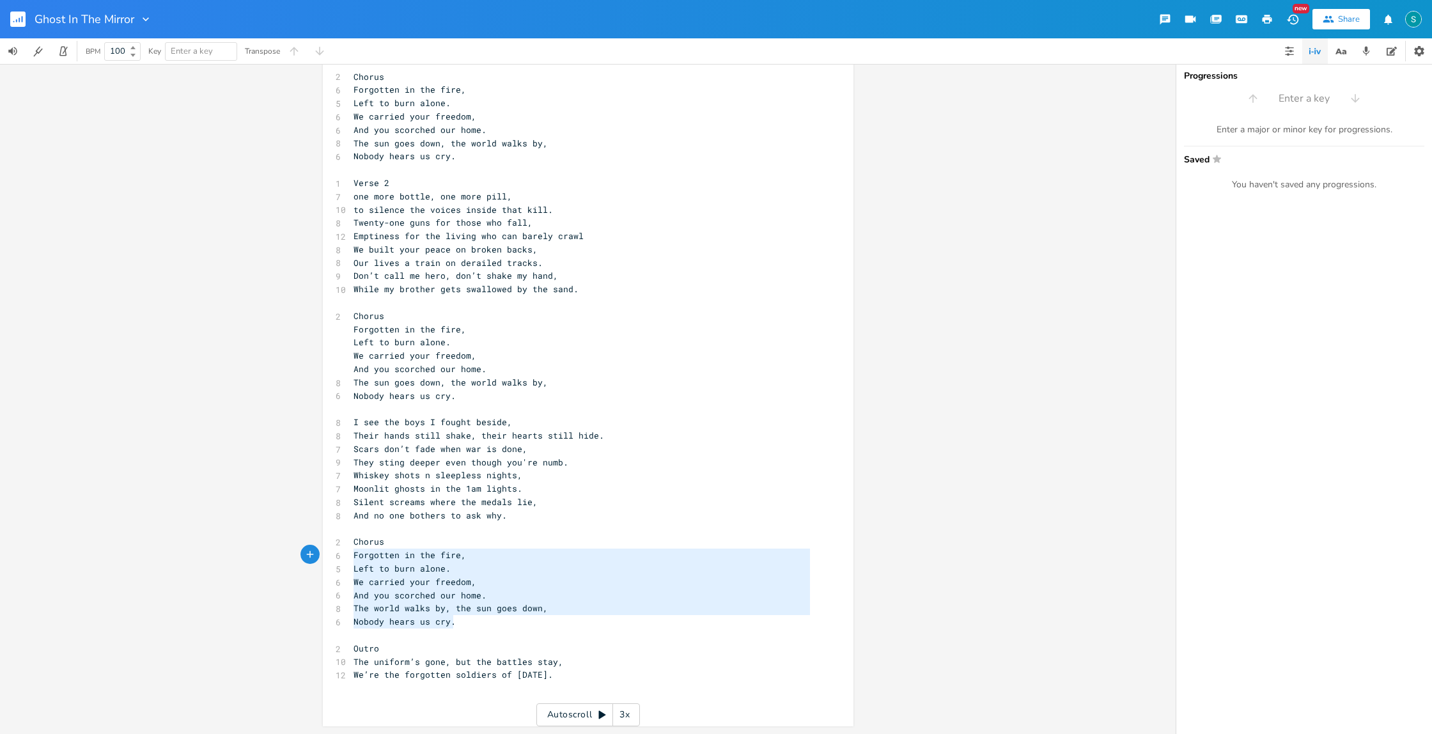
type textarea "Chorus Forgotten in the fire, Left to burn alone. We carried your freedom, And …"
drag, startPoint x: 460, startPoint y: 625, endPoint x: 348, endPoint y: 545, distance: 138.0
click at [351, 545] on div "[Verse 1] ​ ​ 10 The anger the pain the fear the despair 7 Does anyone really c…" at bounding box center [582, 243] width 462 height 931
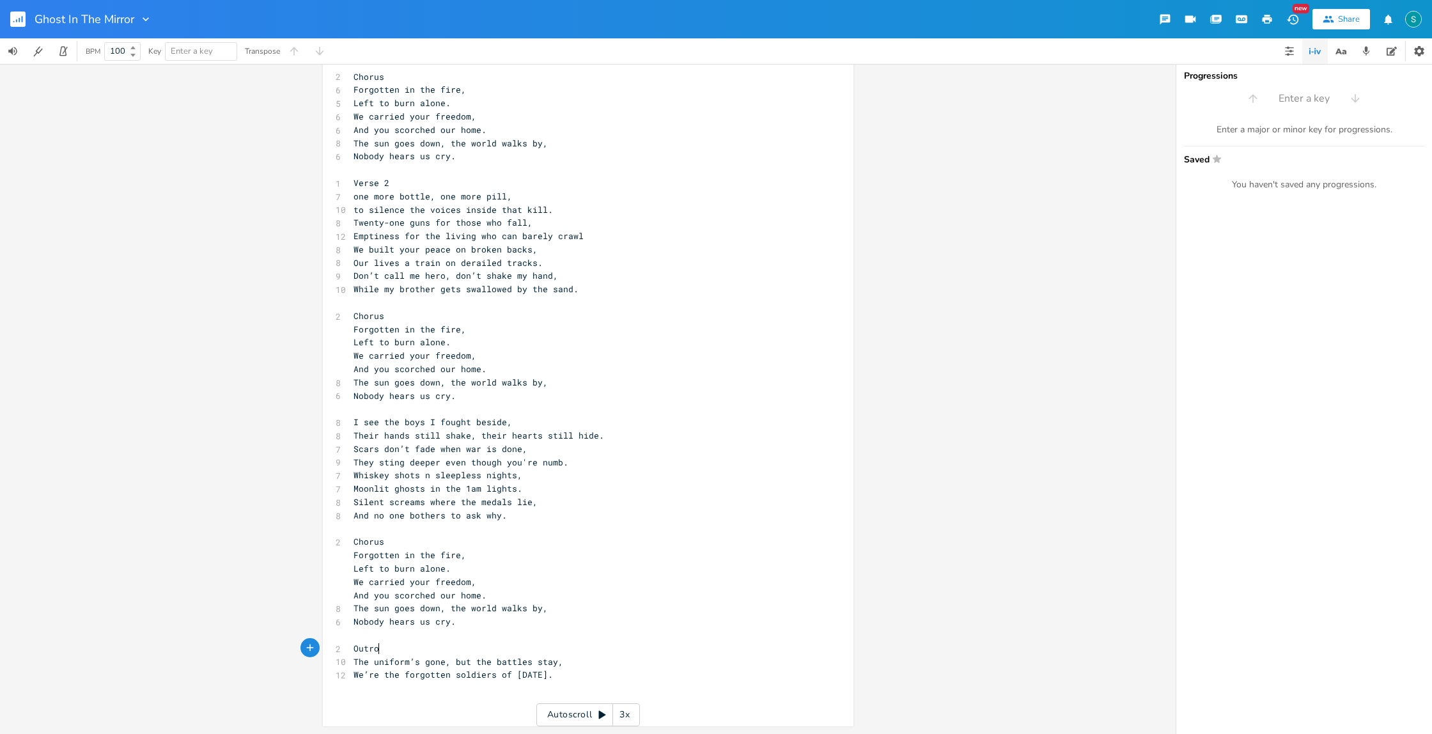
click at [392, 648] on pre "Outro" at bounding box center [582, 648] width 462 height 13
type textarea "Was it worth it to serve"
type textarea "when nobody cares, js"
type textarea "ust one day"
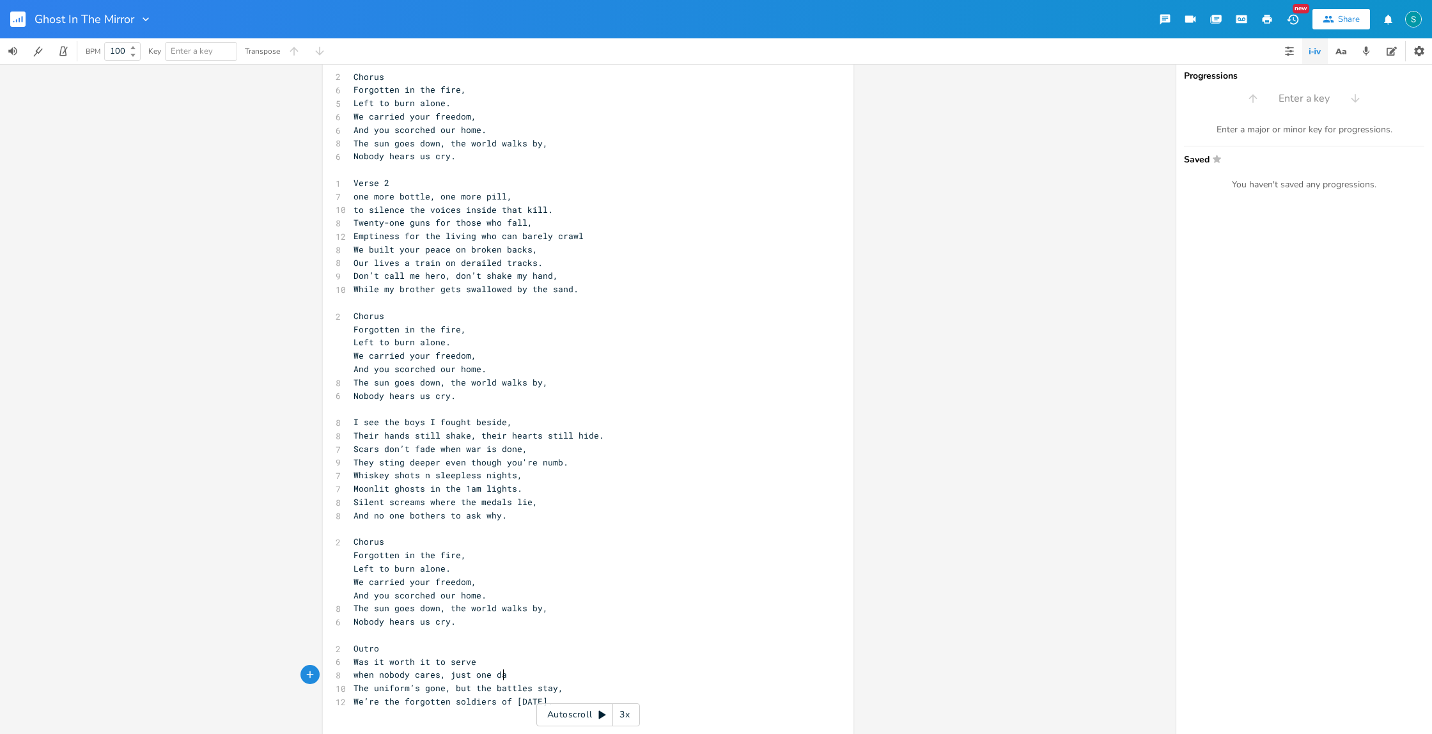
scroll to position [0, 43]
click at [354, 678] on span "when nobody cares" at bounding box center [397, 675] width 87 height 12
type textarea ","
click at [577, 663] on pre "Was it worth it to serve, when nobody cares" at bounding box center [582, 661] width 462 height 13
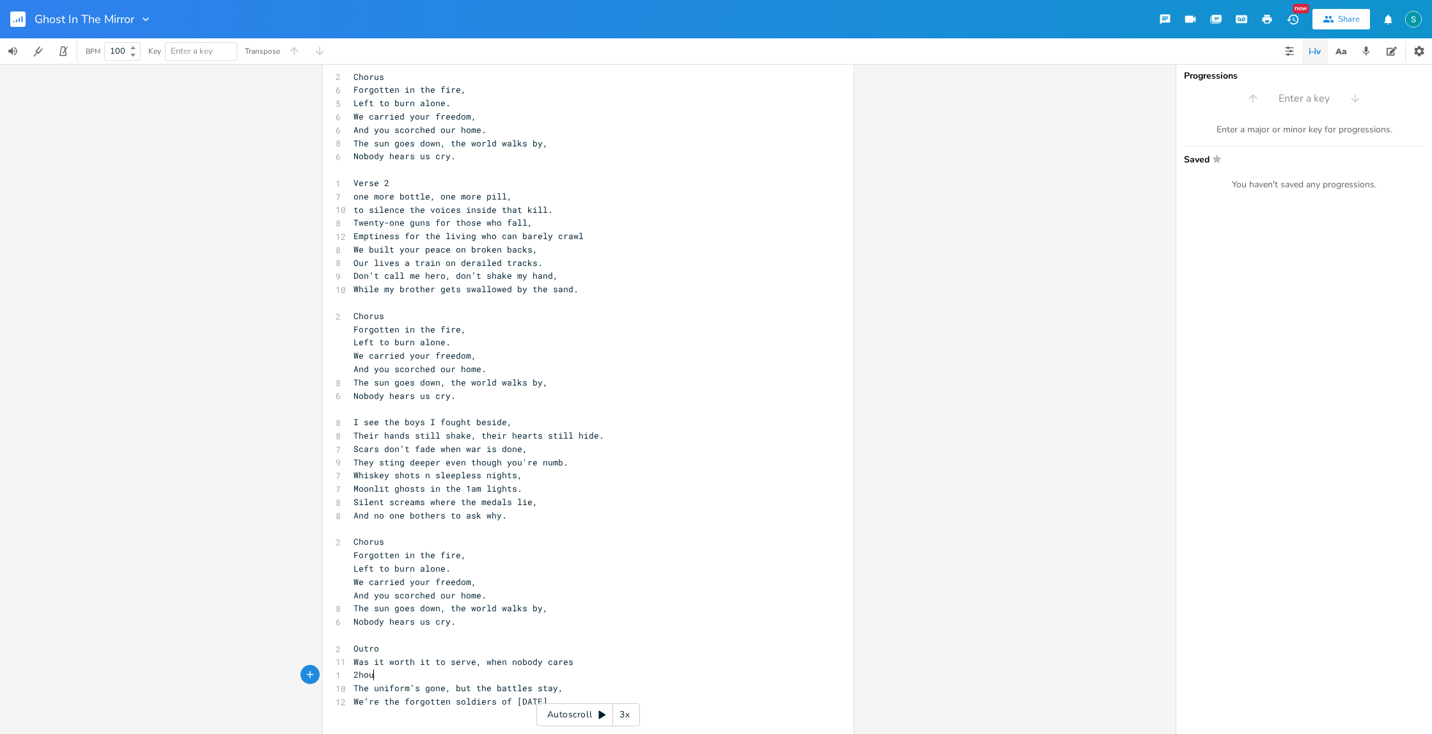
type textarea "2hour"
type textarea "hour contact"
type textarea "s"
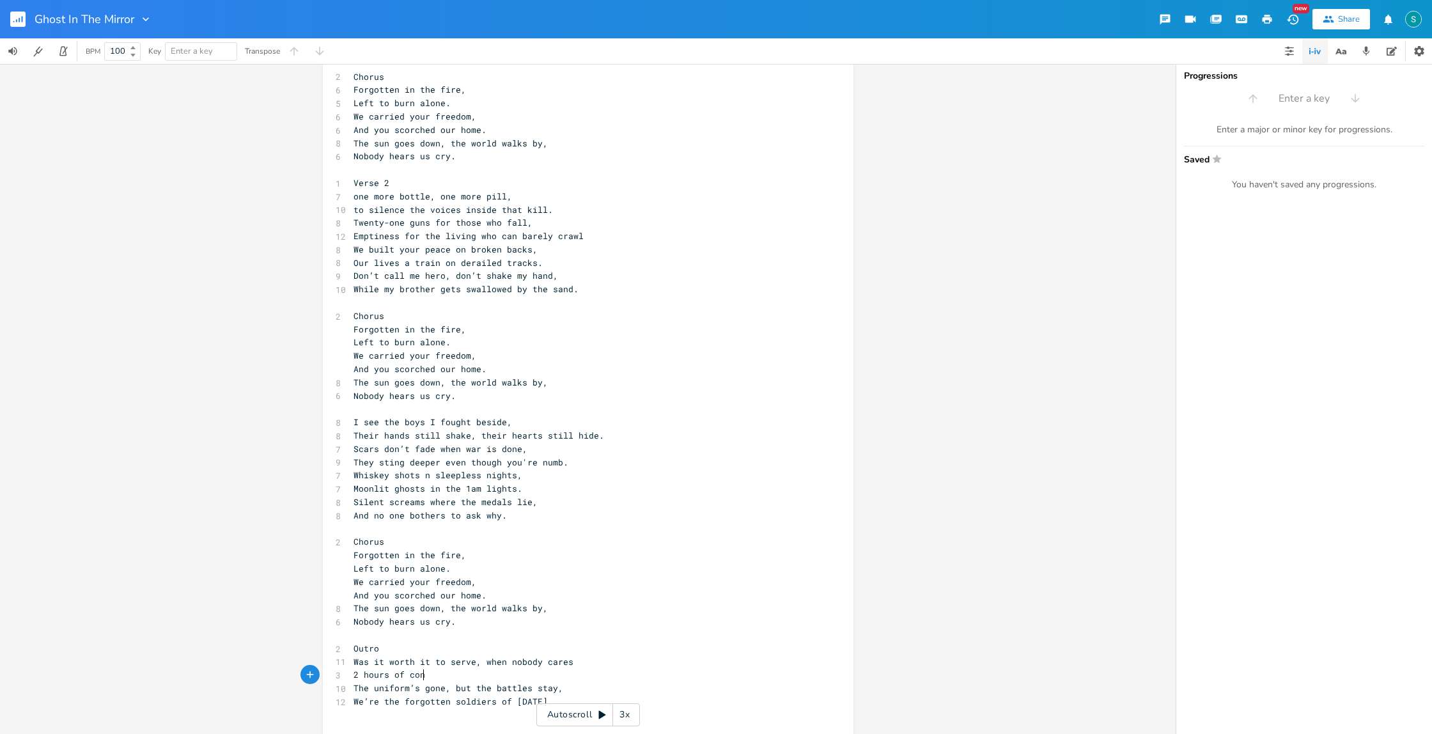
scroll to position [0, 32]
type textarea "rs of contca"
type textarea "A 2 hour contact, for a life"
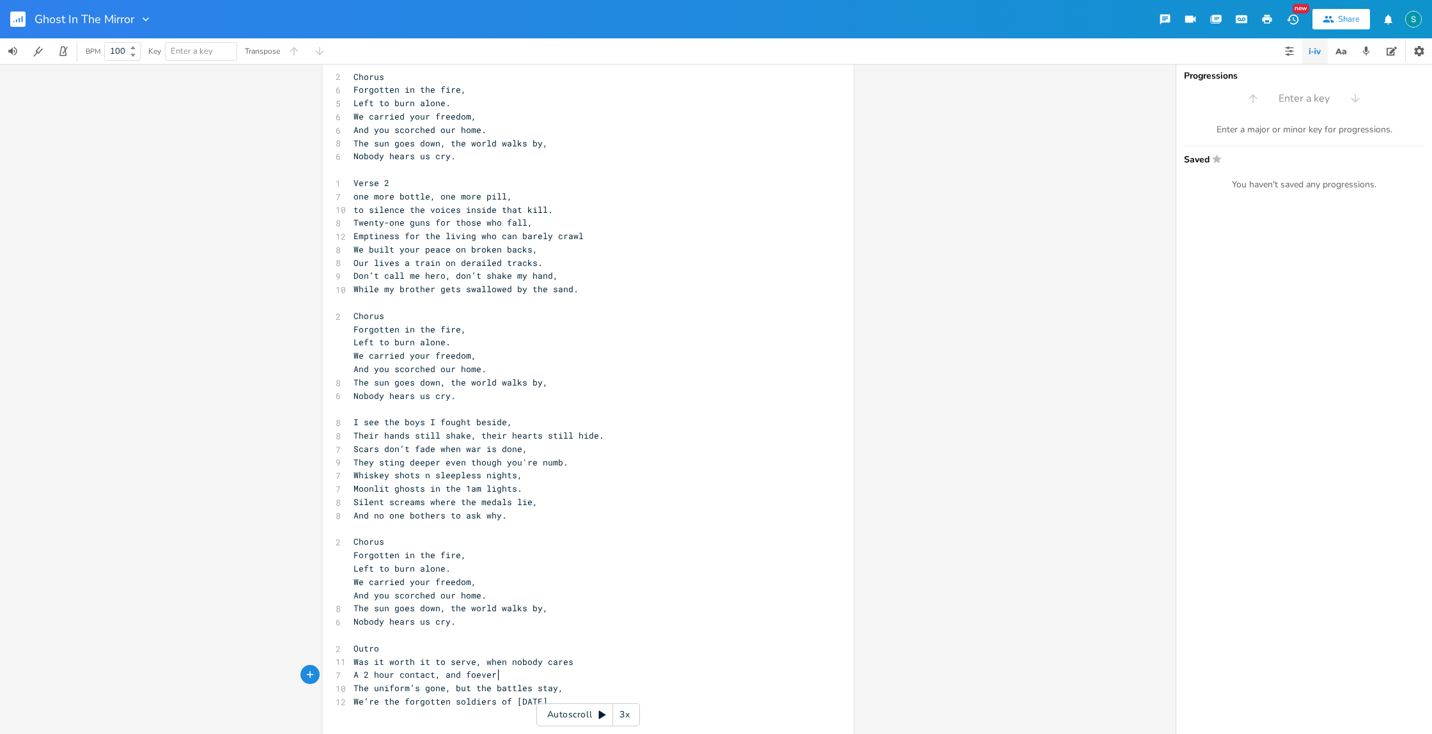
type textarea "and foever n"
type textarea "and forever nightmares"
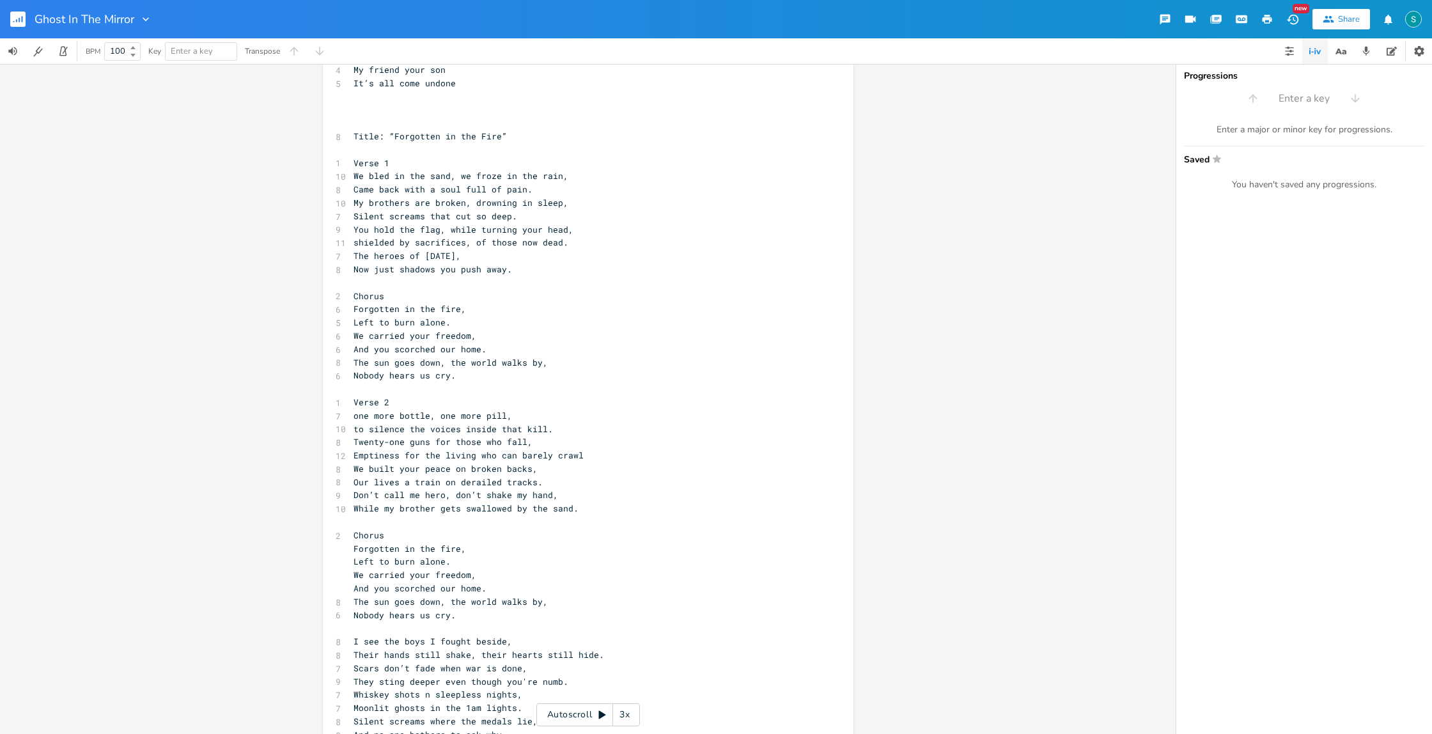
scroll to position [0, 0]
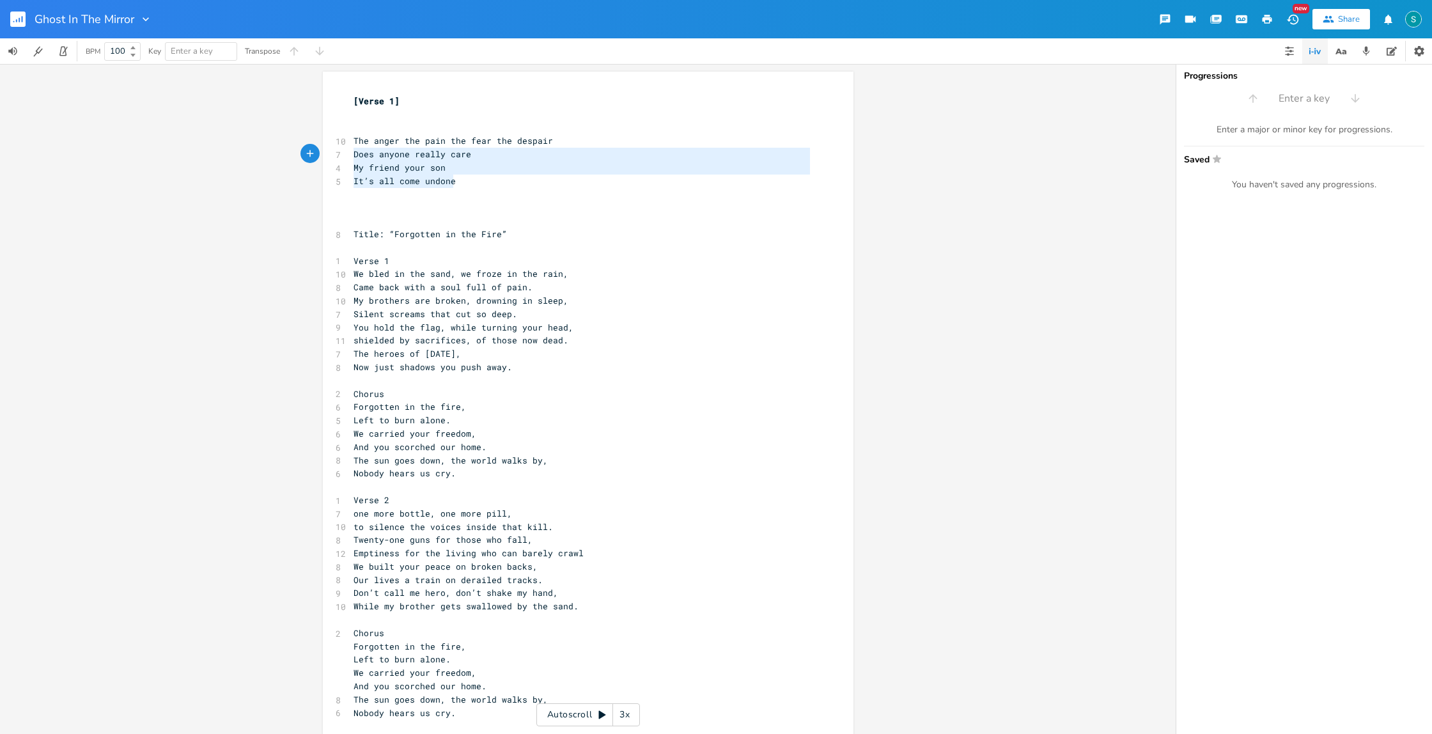
type textarea "The anger the pain the fear the despair Does anyone really care My friend your …"
drag, startPoint x: 460, startPoint y: 178, endPoint x: 340, endPoint y: 144, distance: 125.1
click at [351, 144] on div "[Verse 1] ​ ​ 10 The anger the pain the fear the despair 7 Does anyone really c…" at bounding box center [582, 573] width 462 height 957
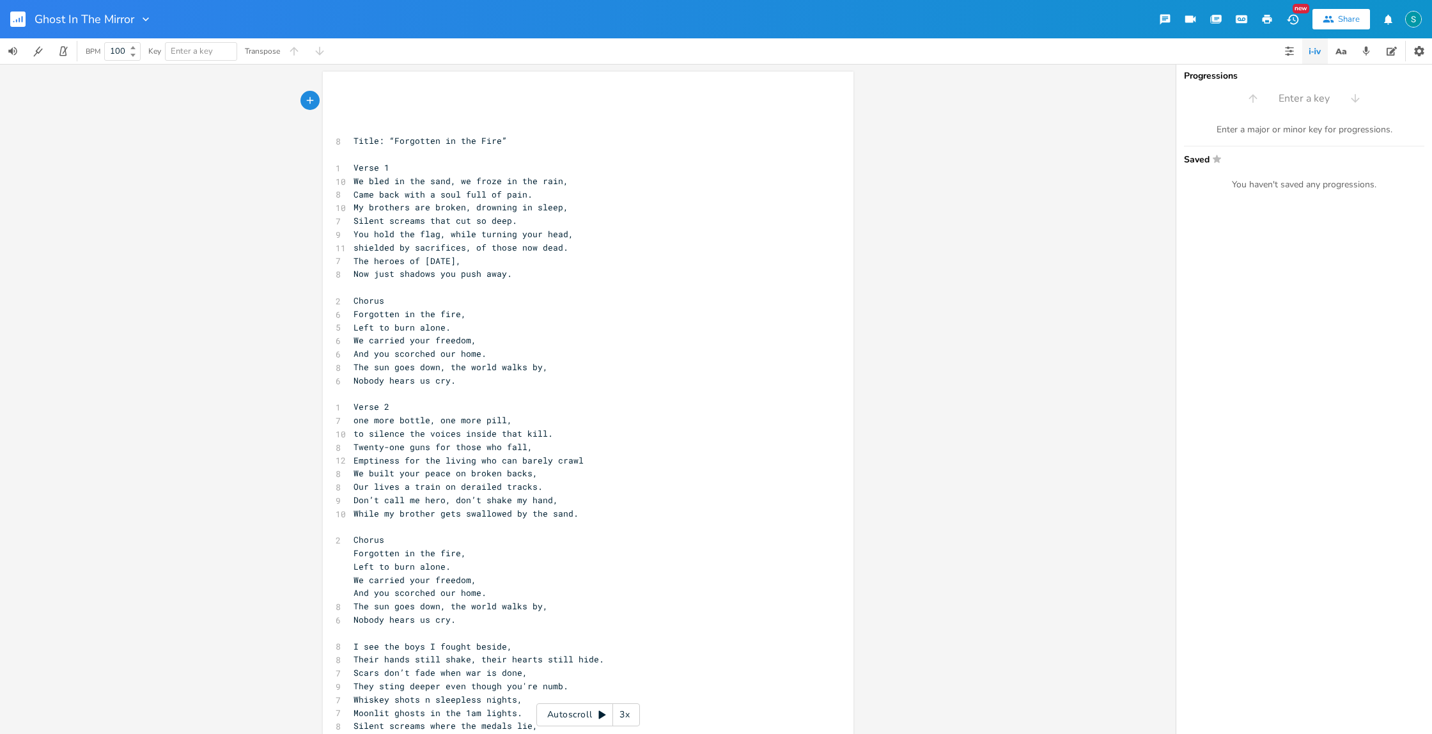
click at [354, 143] on span "Title: “Forgotten in the Fire”" at bounding box center [430, 141] width 153 height 12
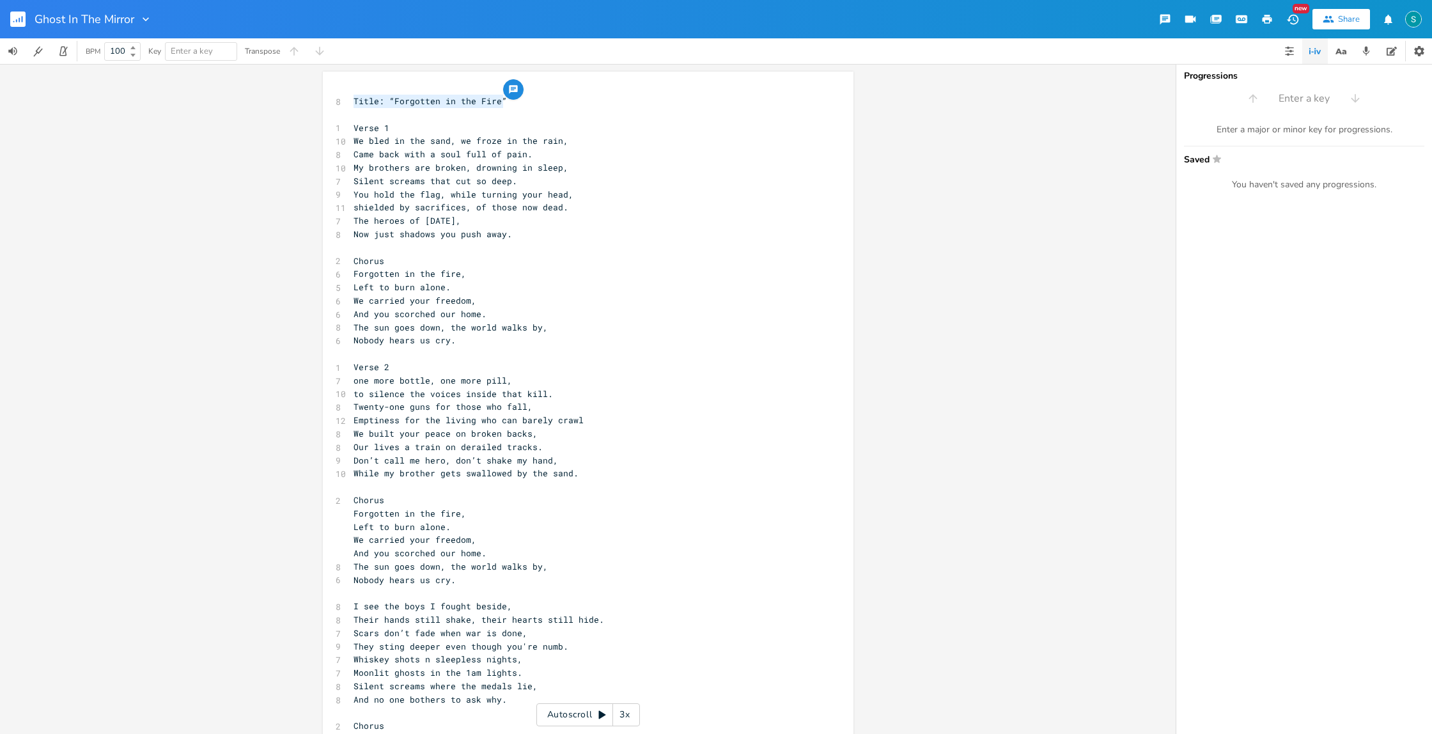
drag, startPoint x: 508, startPoint y: 101, endPoint x: 350, endPoint y: 99, distance: 157.3
click at [351, 99] on pre "Title: “Forgotten in the Fire”" at bounding box center [582, 101] width 462 height 13
type textarea "Title: “Forgotten in the Fire”"
click at [499, 106] on pre "Title: “Forgotten in the Fire”" at bounding box center [582, 101] width 462 height 13
drag, startPoint x: 503, startPoint y: 100, endPoint x: 386, endPoint y: 98, distance: 117.0
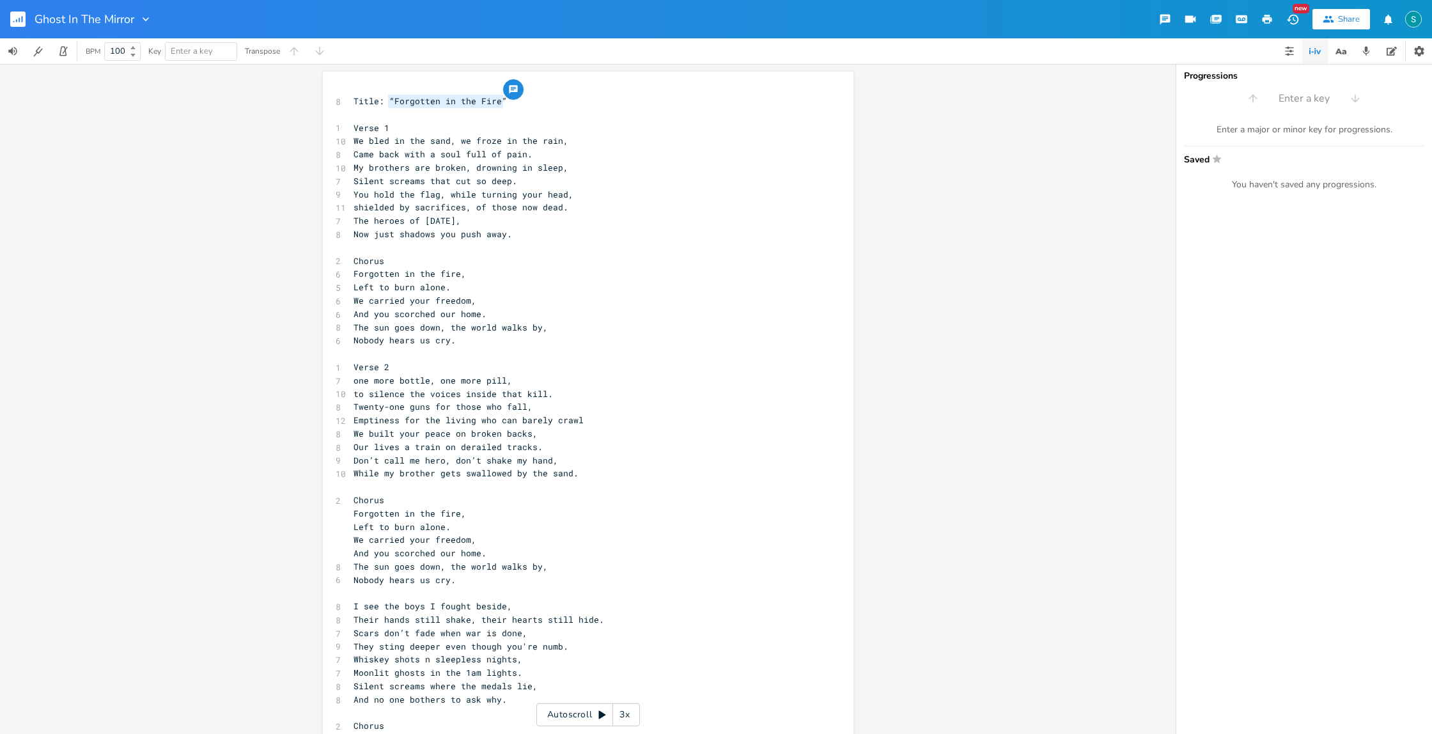
click at [386, 98] on pre "Title: “Forgotten in the Fire”" at bounding box center [582, 101] width 462 height 13
type textarea "TBC"
click at [144, 20] on icon "button" at bounding box center [145, 19] width 13 height 13
click at [169, 37] on span "Edit Rename" at bounding box center [159, 36] width 40 height 9
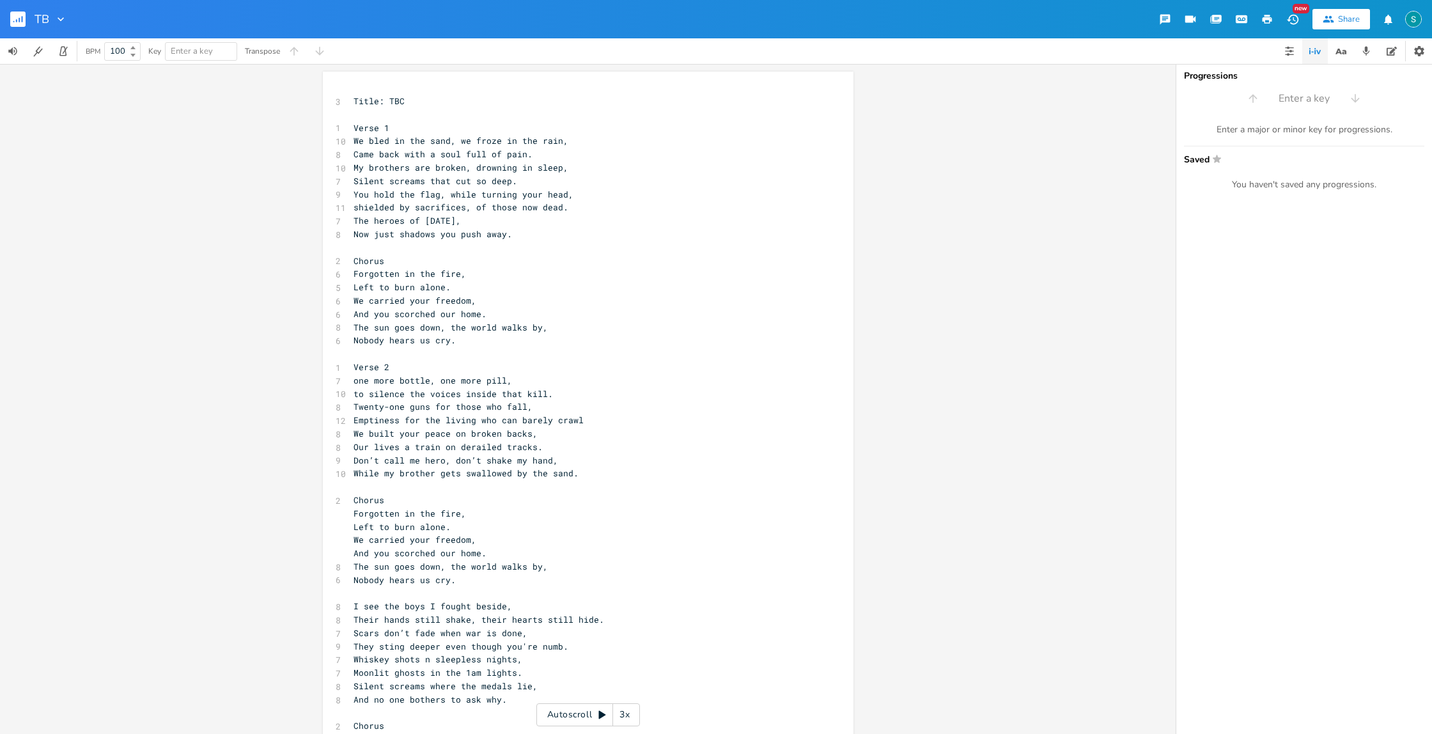
type input "TBC"
click at [804, 238] on pre "Now just shadows you push away." at bounding box center [582, 234] width 462 height 13
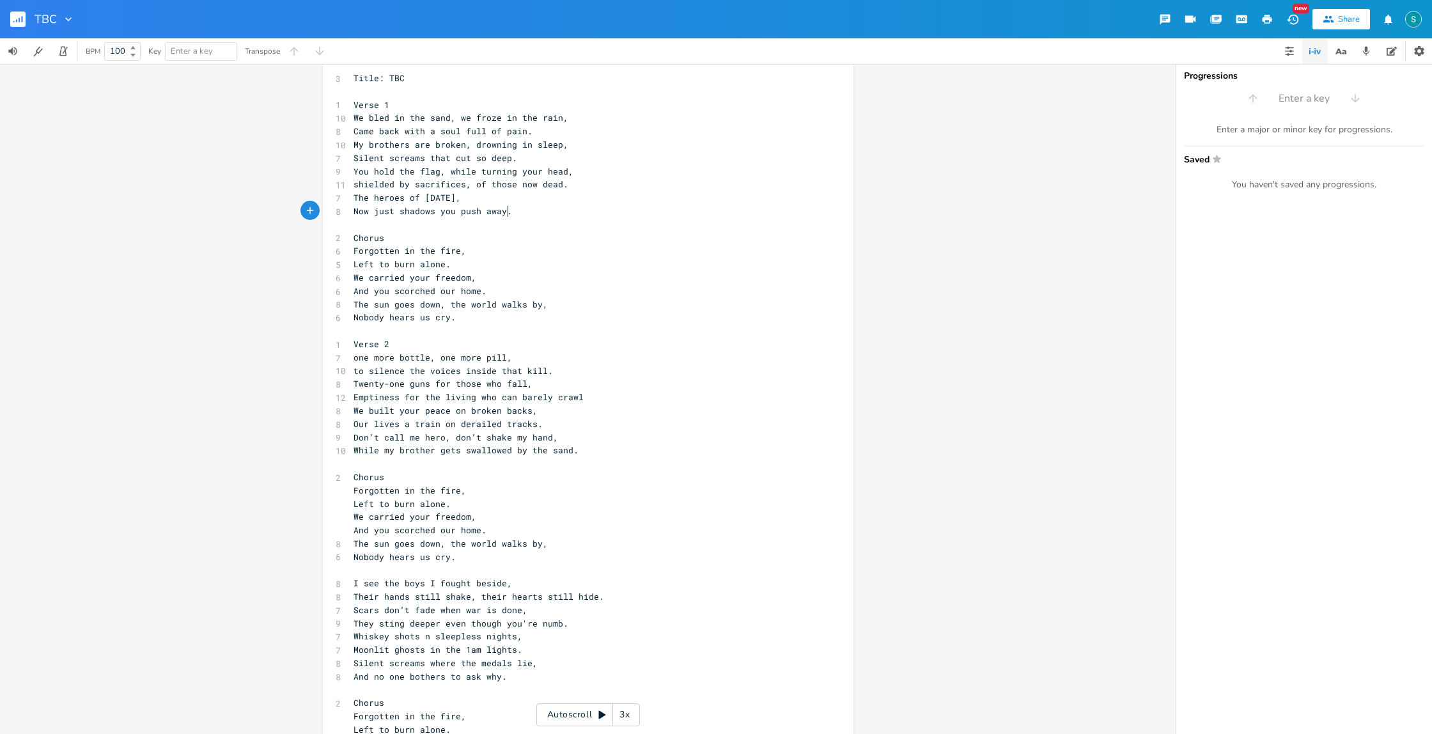
scroll to position [0, 0]
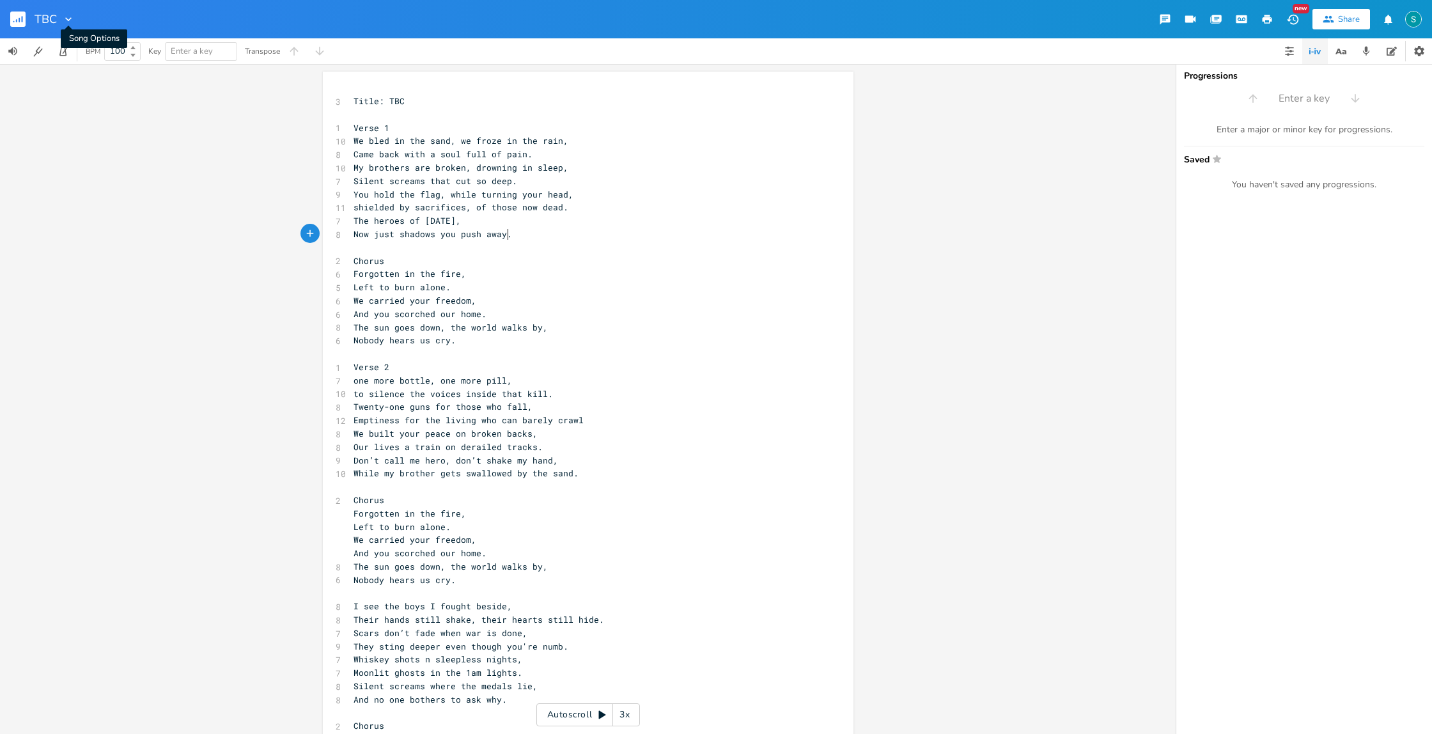
click at [66, 17] on icon "button" at bounding box center [68, 19] width 6 height 4
click at [1343, 20] on div "Share" at bounding box center [1349, 19] width 22 height 12
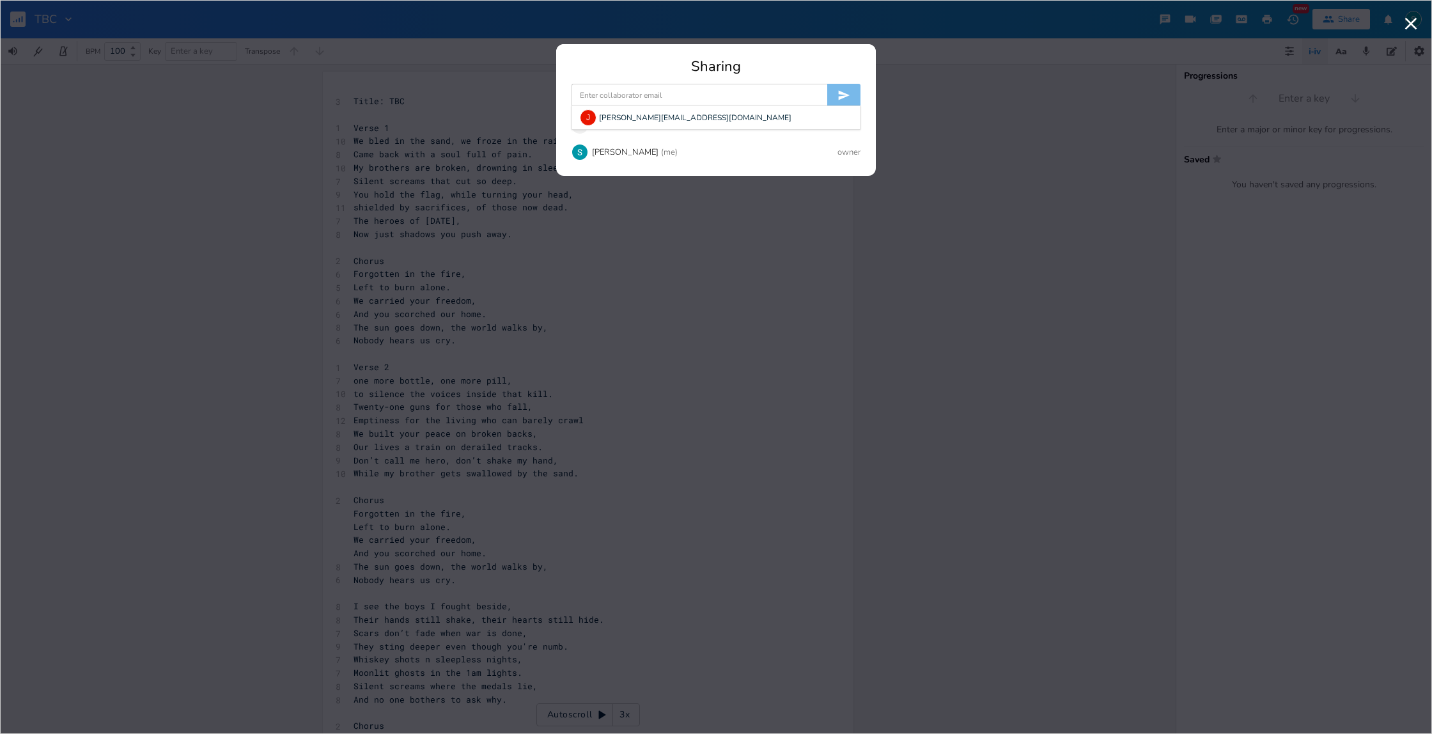
click at [762, 94] on input at bounding box center [700, 95] width 256 height 23
click at [612, 118] on div "J [PERSON_NAME][EMAIL_ADDRESS][DOMAIN_NAME]" at bounding box center [716, 117] width 288 height 23
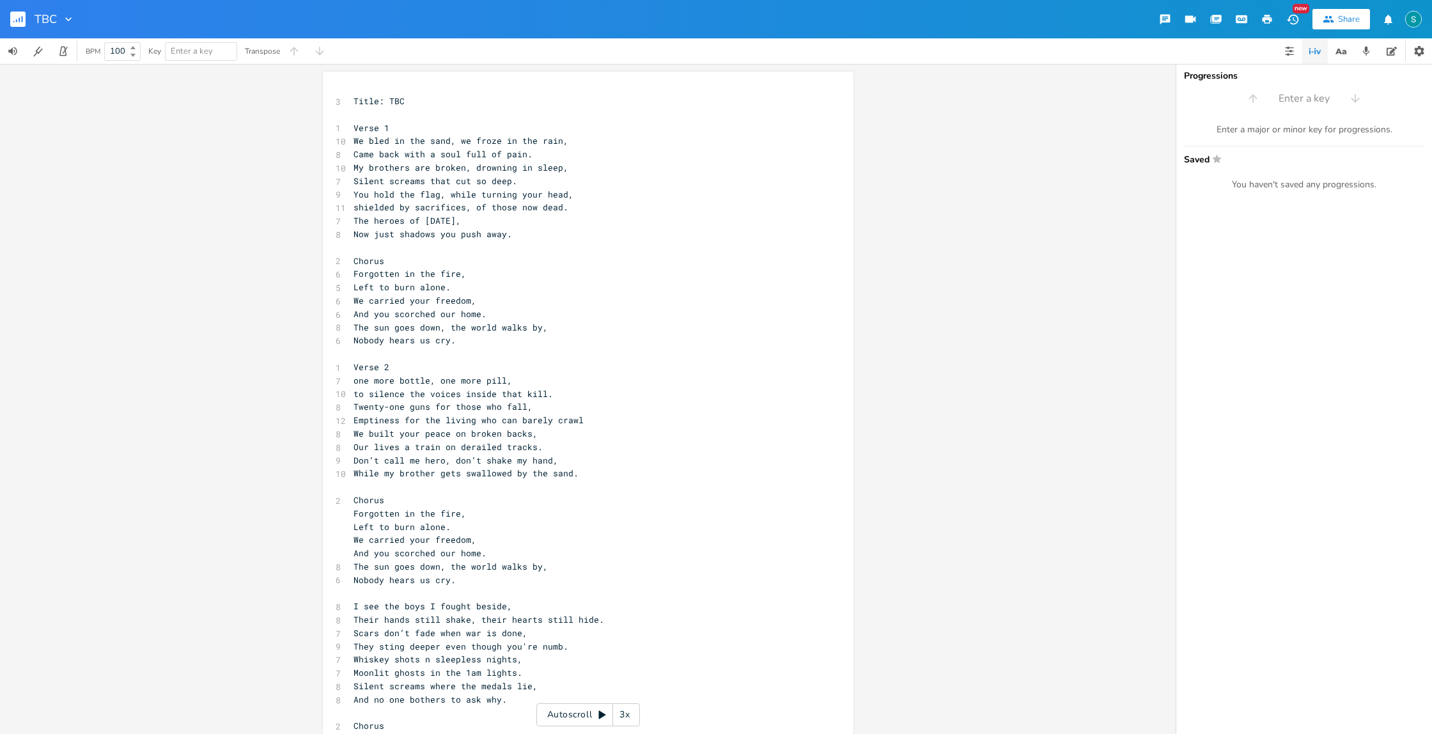
click at [27, 17] on button "button" at bounding box center [23, 19] width 26 height 31
